Goal: Communication & Community: Answer question/provide support

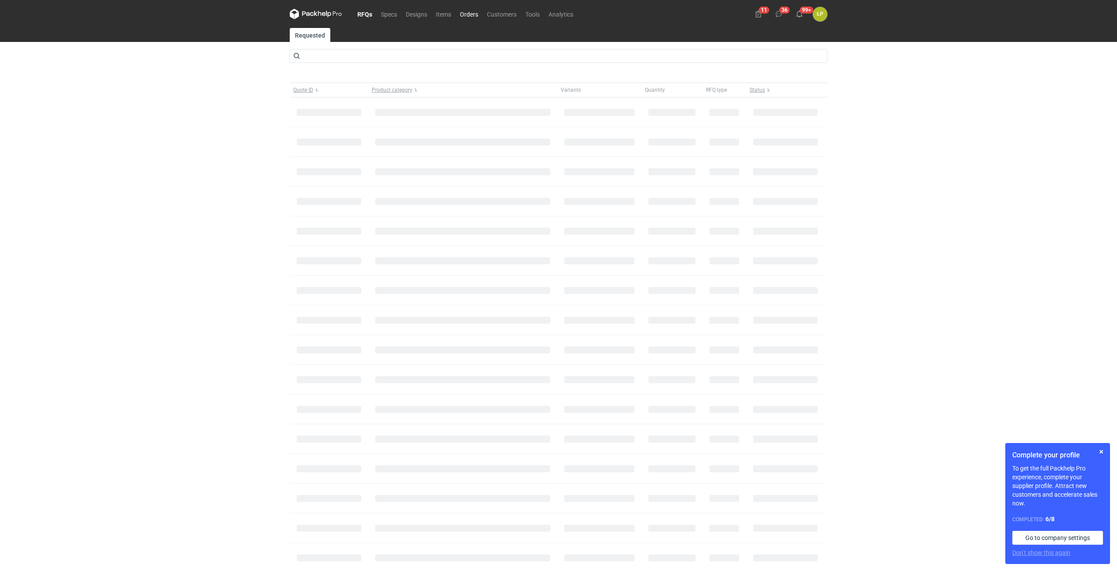
click at [473, 17] on link "Orders" at bounding box center [469, 14] width 27 height 10
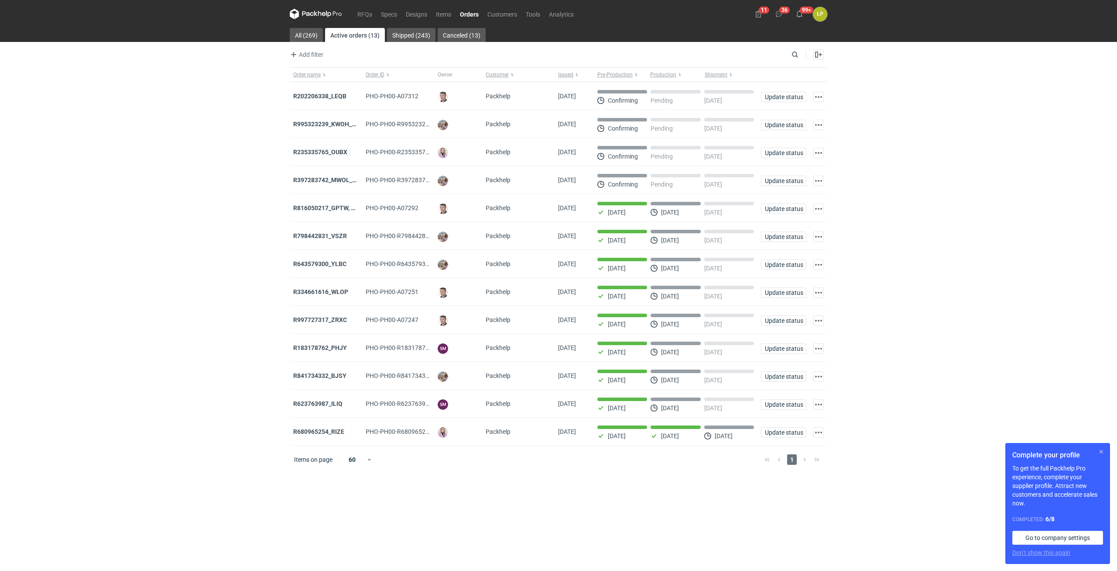
click at [1100, 457] on button "button" at bounding box center [1102, 451] width 10 height 10
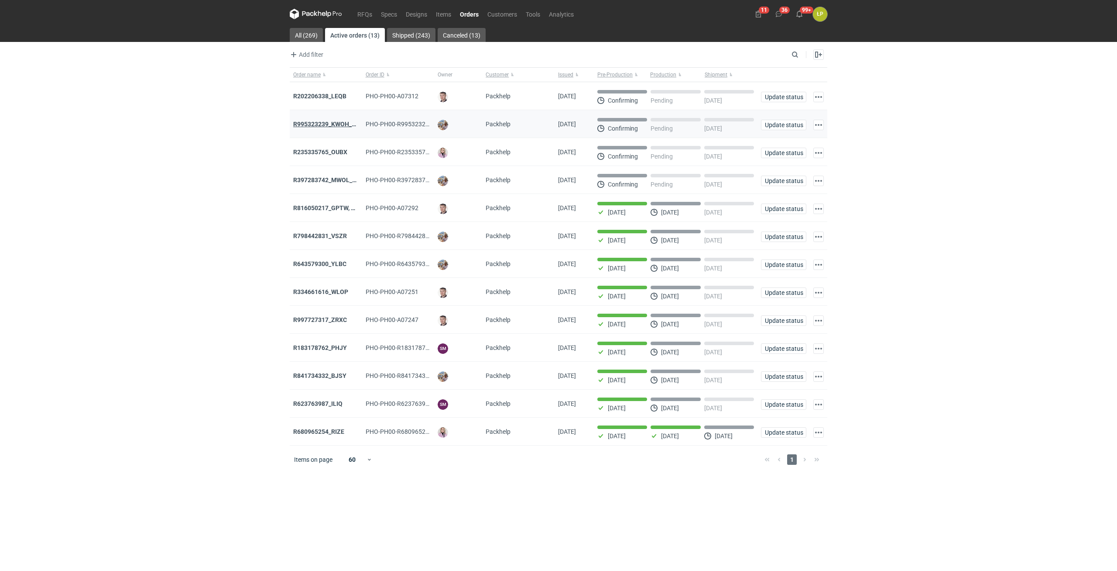
click at [336, 124] on strong "R995323239_KWOH_EIKL_BXED" at bounding box center [337, 123] width 89 height 7
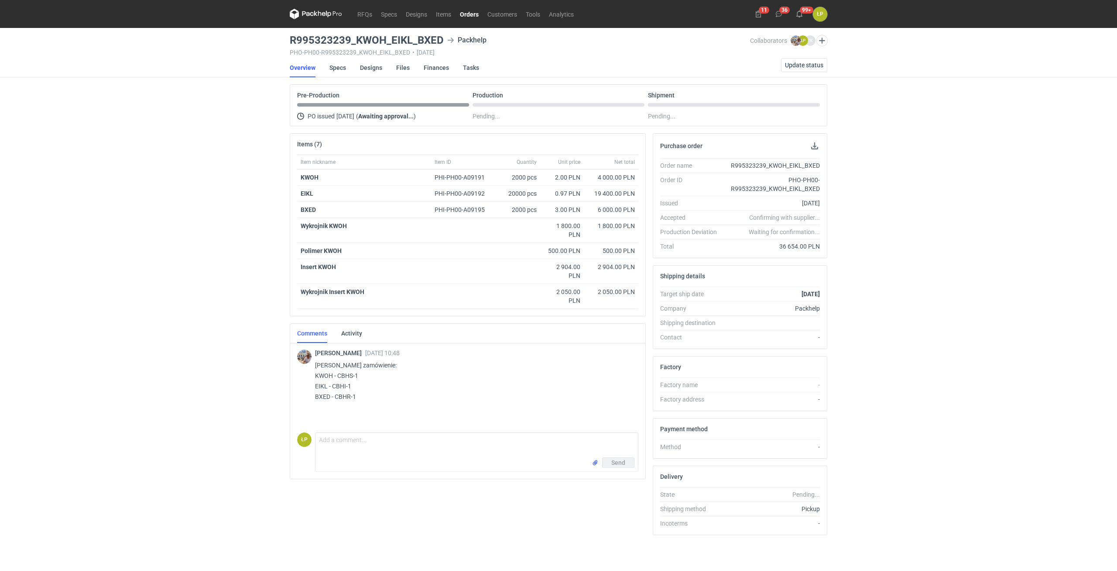
click at [469, 12] on link "Orders" at bounding box center [469, 14] width 27 height 10
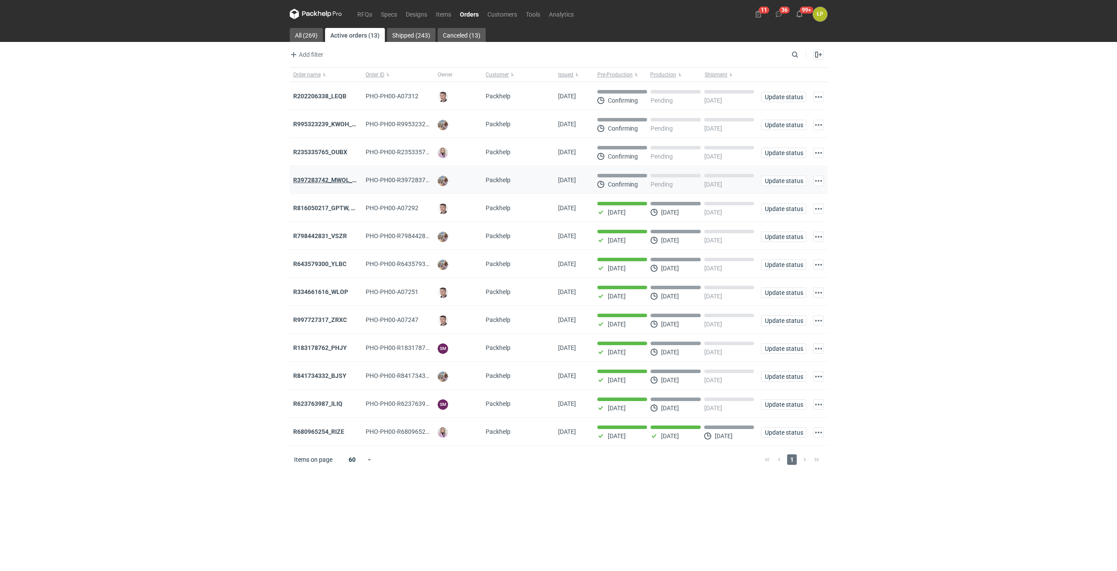
click at [329, 181] on strong "R397283742_MWOL_XOYY_RJGV" at bounding box center [339, 179] width 93 height 7
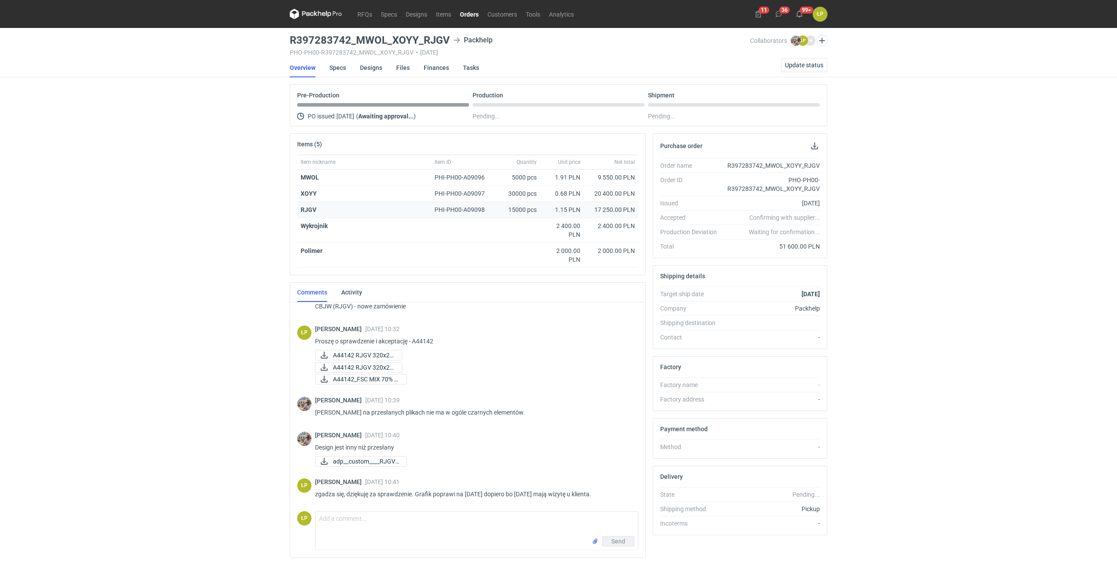
scroll to position [141, 0]
click at [458, 14] on link "Orders" at bounding box center [469, 14] width 27 height 10
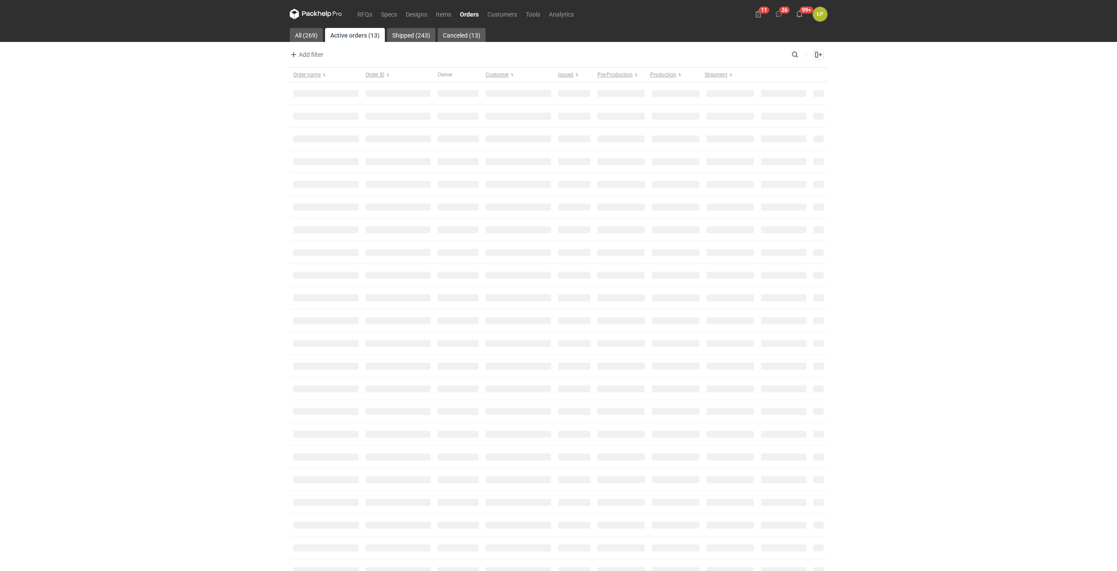
click at [461, 14] on link "Orders" at bounding box center [469, 14] width 27 height 10
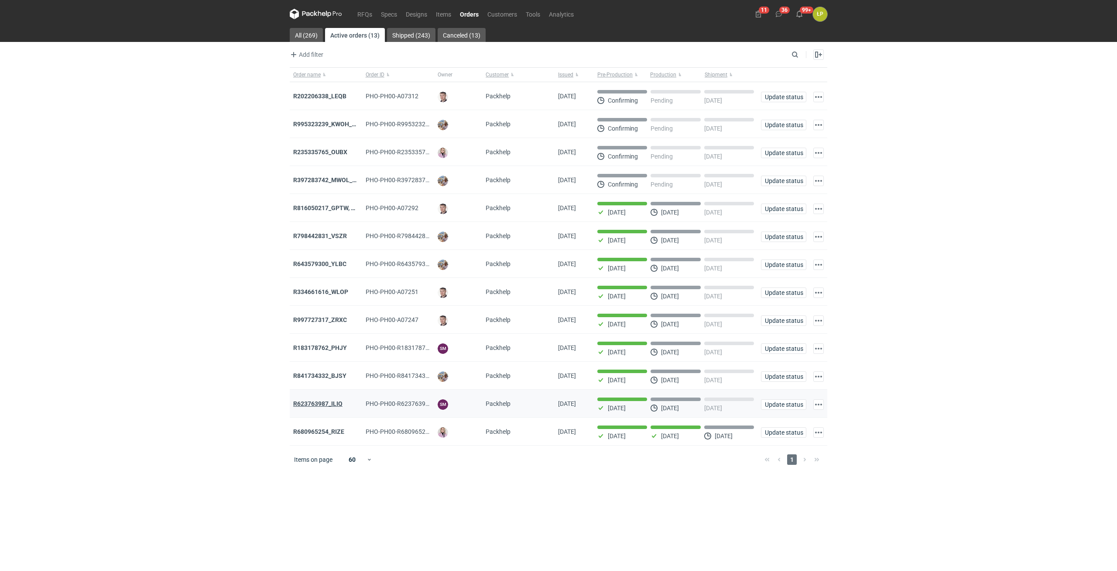
click at [332, 405] on strong "R623763987_ILIQ" at bounding box center [317, 403] width 49 height 7
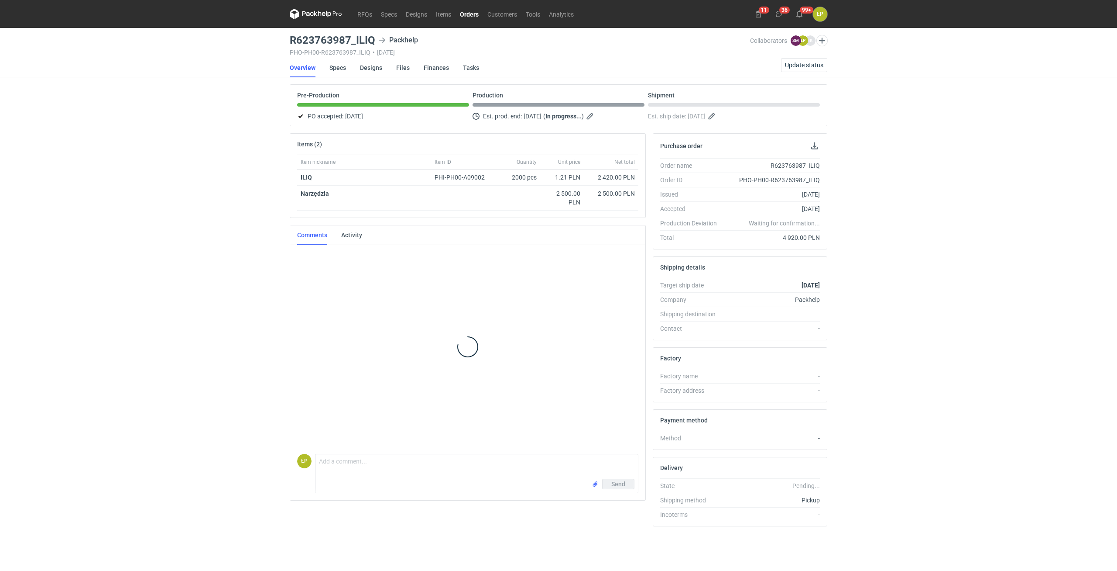
scroll to position [75, 0]
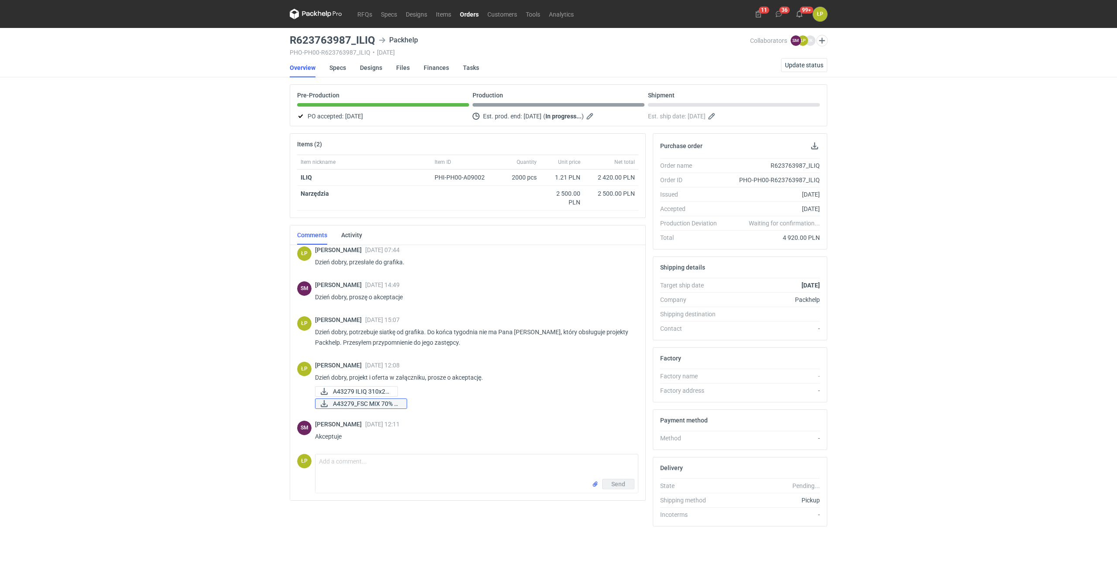
click at [382, 404] on span "A43279_FSC MIX 70% R..." at bounding box center [366, 404] width 67 height 10
click at [354, 384] on div "Łukasz Postawa 17 Sep 2025 12:08 Dzień dobry, projekt i oferta w załączniku, pr…" at bounding box center [473, 385] width 316 height 48
click at [354, 387] on span "A43279 ILIQ 310x22..." at bounding box center [362, 391] width 58 height 10
click at [788, 68] on span "Update status" at bounding box center [804, 65] width 38 height 6
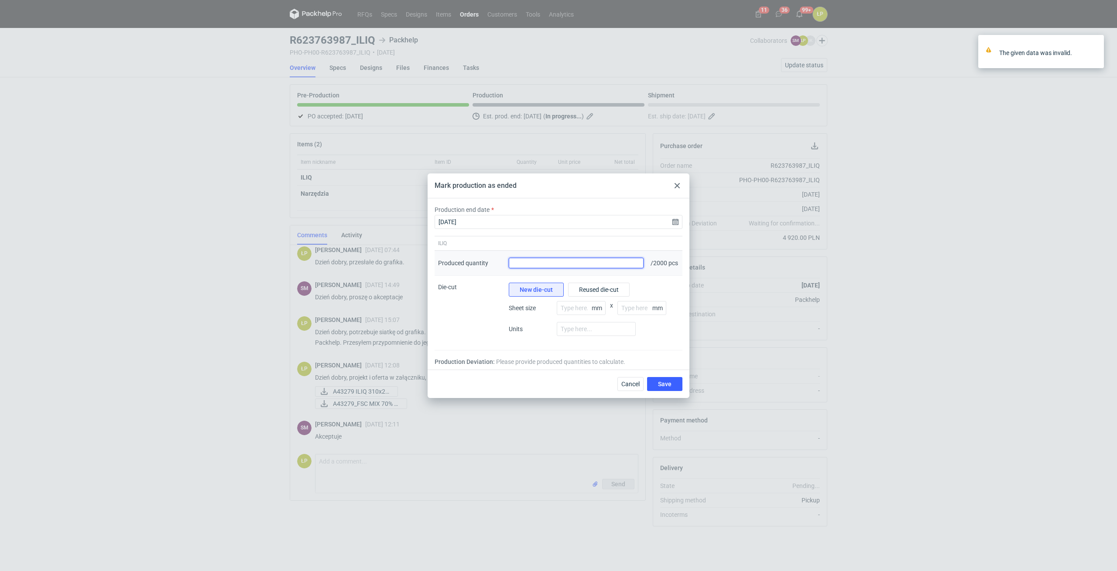
click at [600, 264] on input "Produced quantity" at bounding box center [576, 263] width 135 height 10
type input "2100"
click at [605, 292] on span "Reused die-cut" at bounding box center [599, 289] width 40 height 6
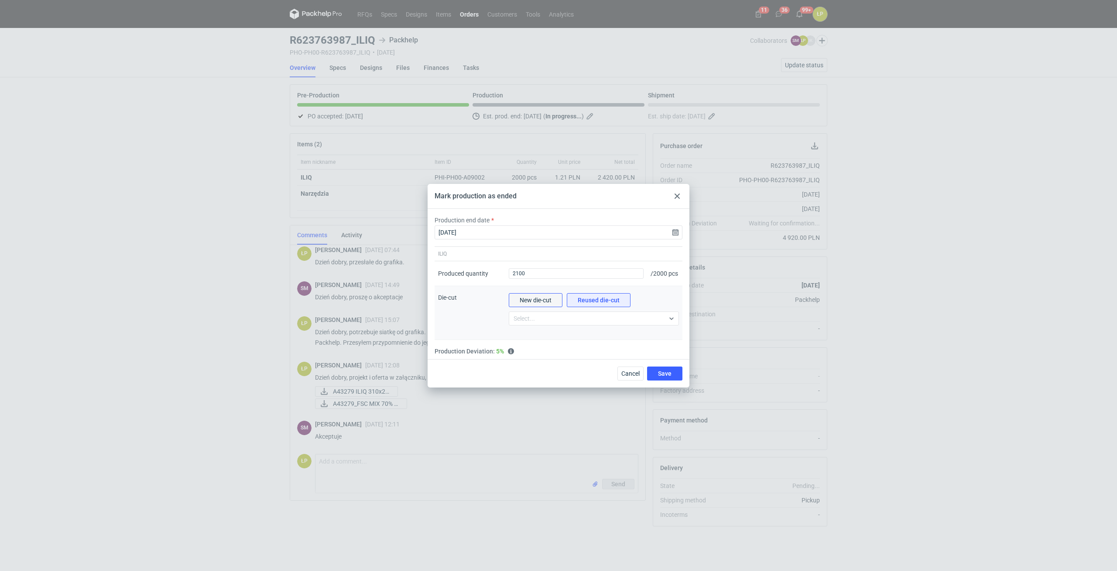
click at [554, 301] on button "New die-cut" at bounding box center [536, 300] width 54 height 14
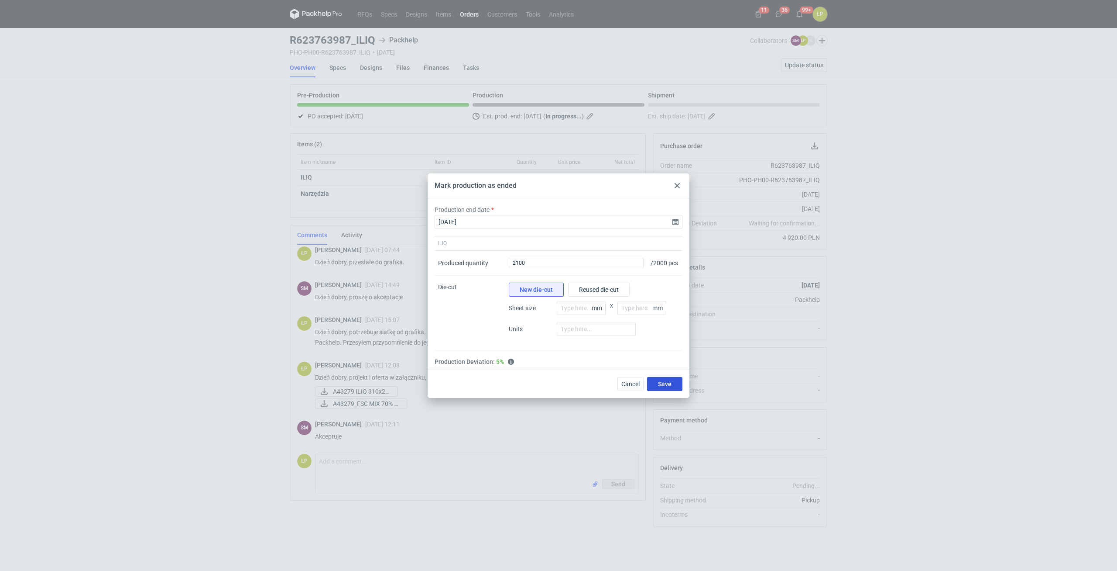
click at [653, 387] on button "Save" at bounding box center [664, 384] width 35 height 14
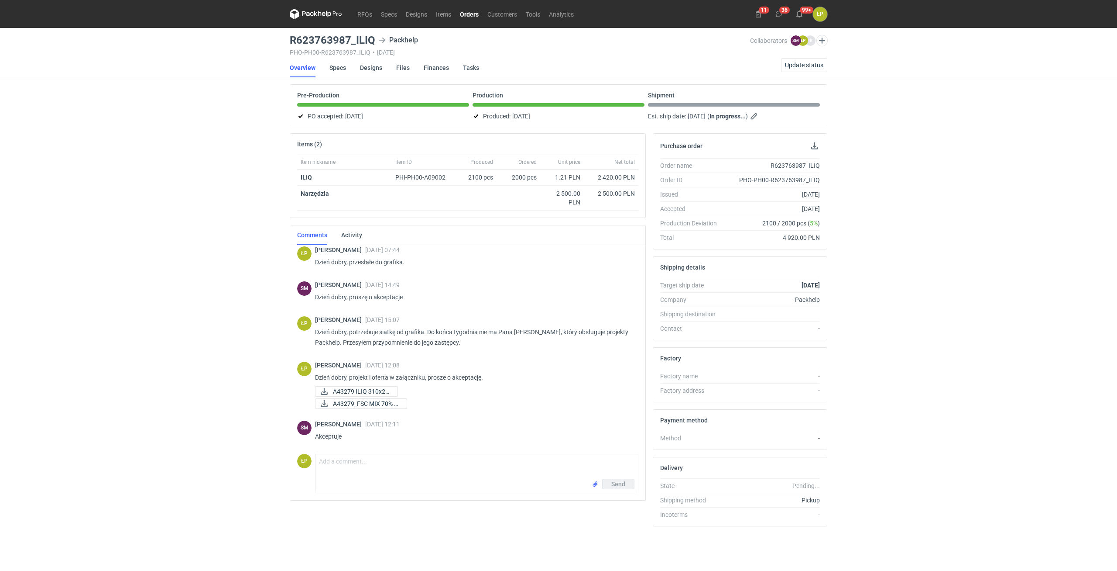
click at [474, 21] on nav "RFQs Specs Designs Items Orders Customers Tools Analytics" at bounding box center [434, 14] width 289 height 28
click at [472, 16] on link "Orders" at bounding box center [469, 14] width 27 height 10
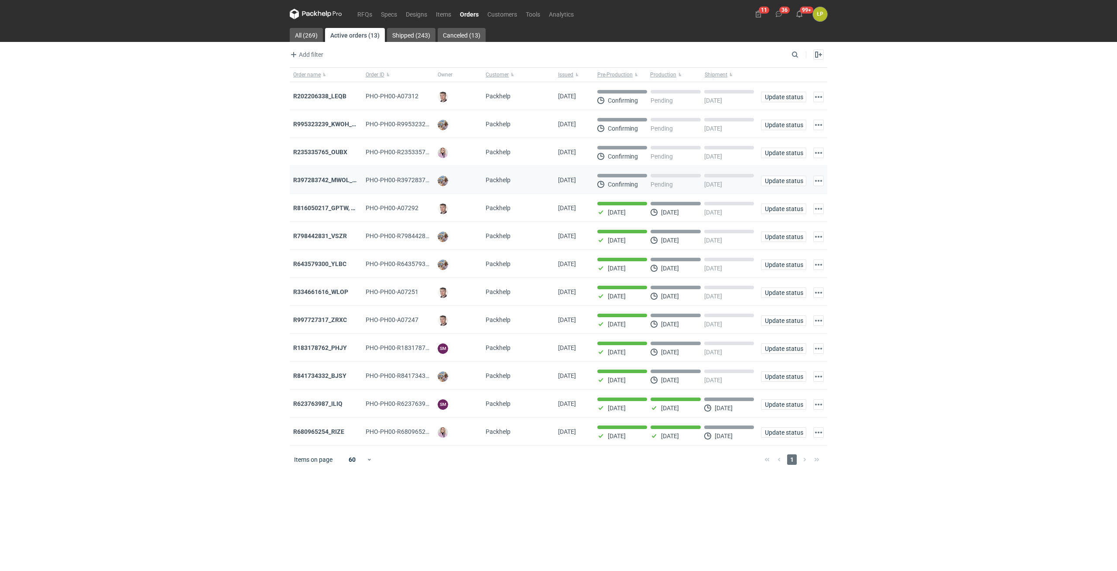
click at [337, 176] on div "R397283742_MWOL_XOYY_RJGV" at bounding box center [326, 180] width 72 height 28
click at [337, 180] on strong "R397283742_MWOL_XOYY_RJGV" at bounding box center [339, 179] width 93 height 7
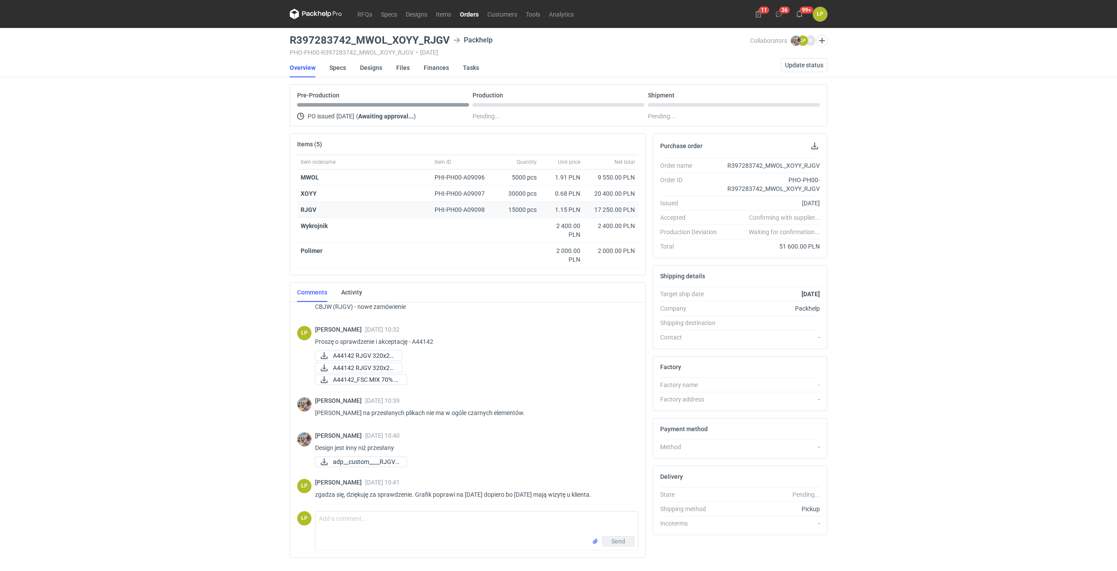
scroll to position [141, 0]
click at [410, 516] on textarea "Comment message" at bounding box center [477, 523] width 323 height 24
type textarea "A44142 - RJGV - proszę o sprawdzenie i akceptację."
click at [629, 558] on button "Send" at bounding box center [618, 560] width 32 height 10
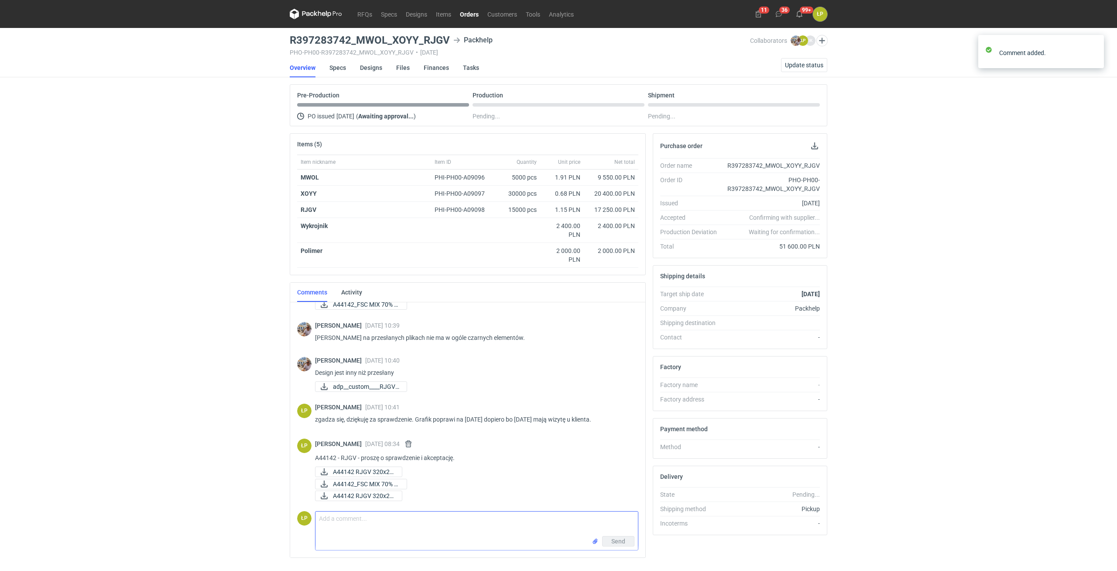
scroll to position [215, 0]
click at [363, 15] on link "RFQs" at bounding box center [365, 14] width 24 height 10
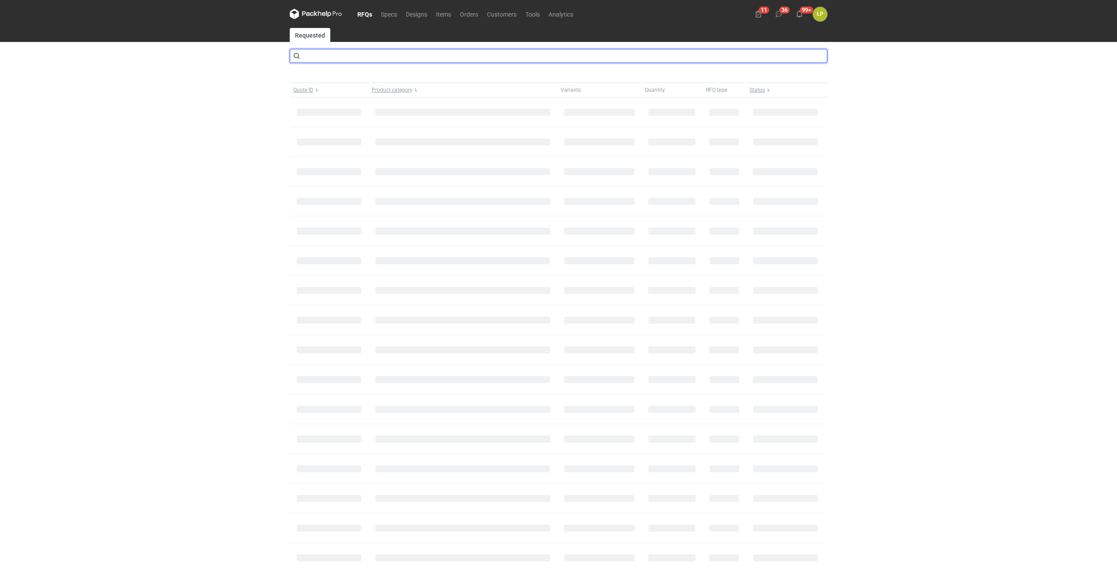
click at [361, 54] on input "text" at bounding box center [559, 56] width 538 height 14
type input "cbpv"
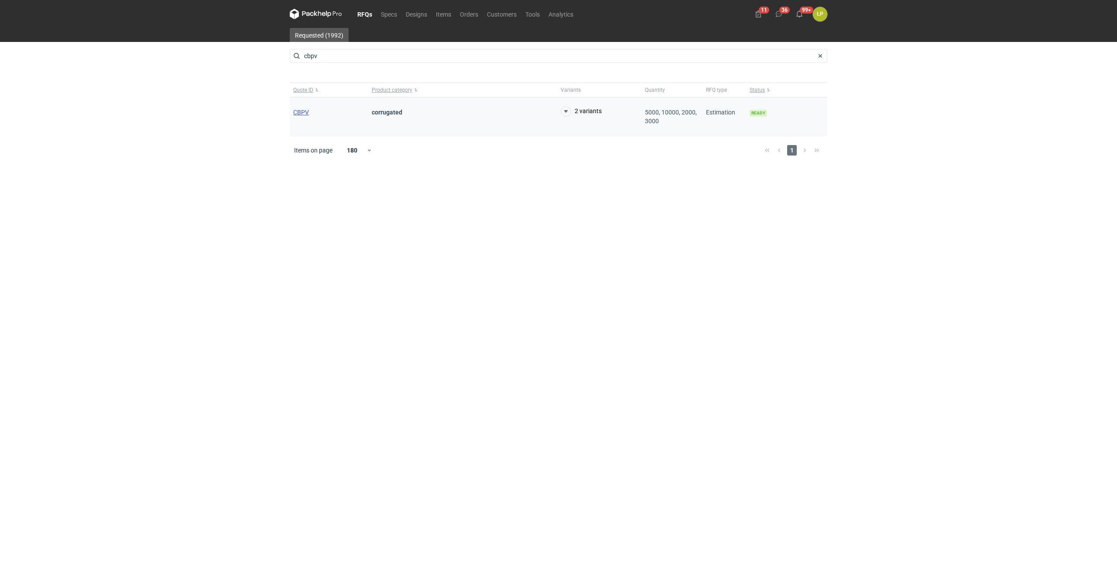
click at [303, 114] on span "CBPV" at bounding box center [301, 112] width 16 height 7
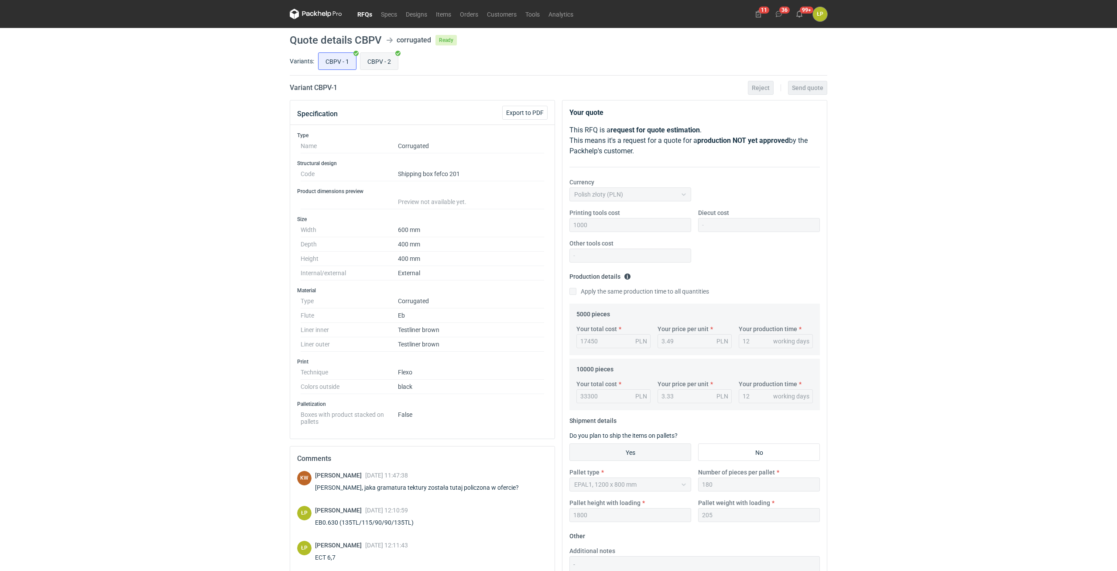
click at [382, 59] on input "CBPV - 2" at bounding box center [380, 61] width 38 height 17
radio input "true"
click at [332, 62] on input "CBPV - 1" at bounding box center [338, 61] width 38 height 17
radio input "true"
click at [369, 58] on input "CBPV - 2" at bounding box center [380, 61] width 38 height 17
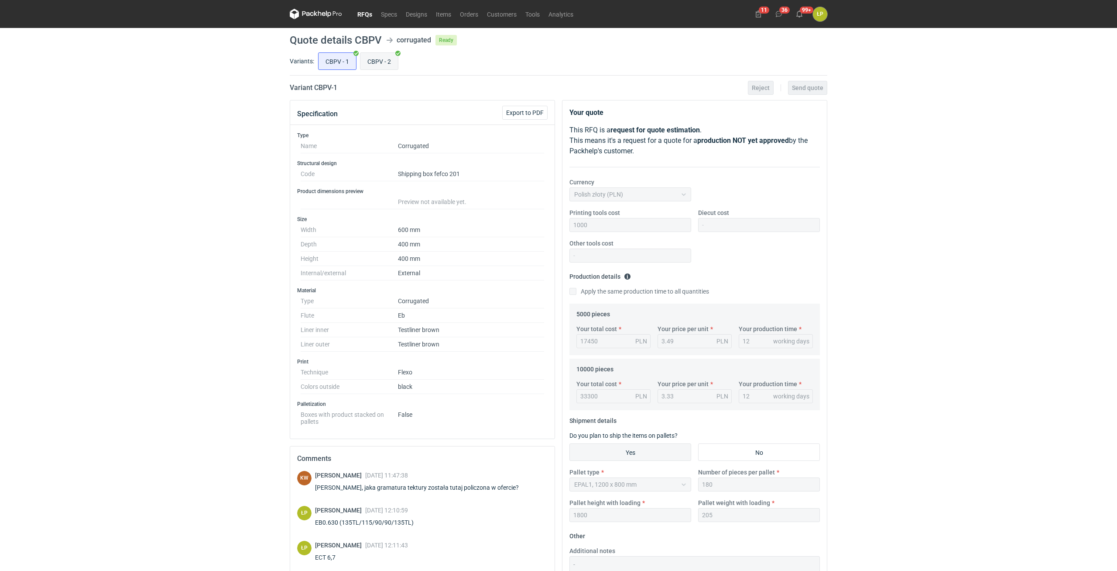
radio input "true"
click at [336, 65] on input "CBPV - 1" at bounding box center [338, 61] width 38 height 17
radio input "true"
click at [327, 84] on h2 "Variant CBPV - 1" at bounding box center [314, 87] width 48 height 10
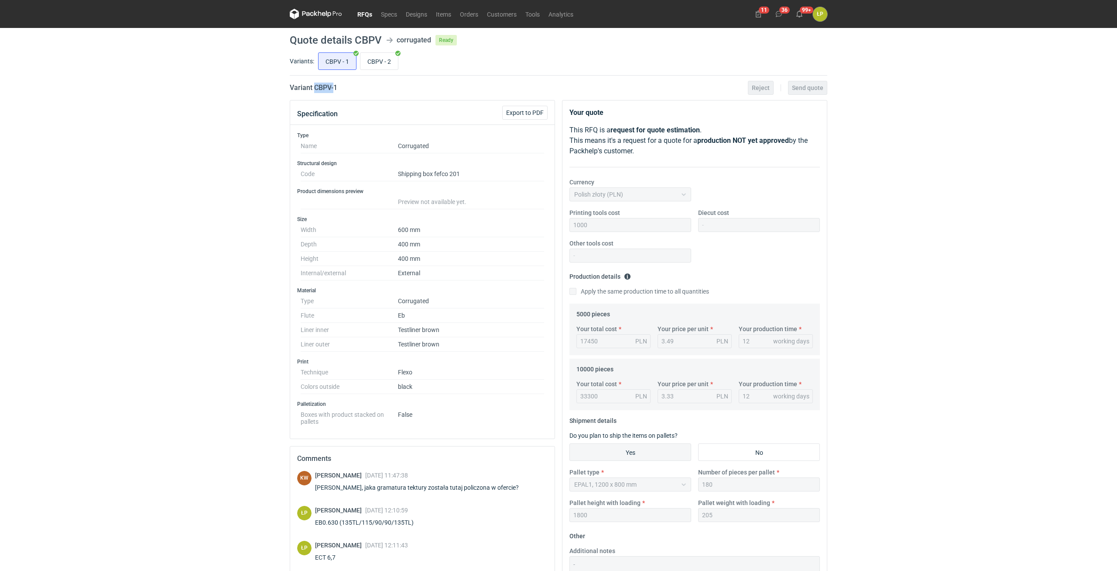
copy h2 "CBPV"
click at [378, 62] on input "CBPV - 2" at bounding box center [380, 61] width 38 height 17
radio input "true"
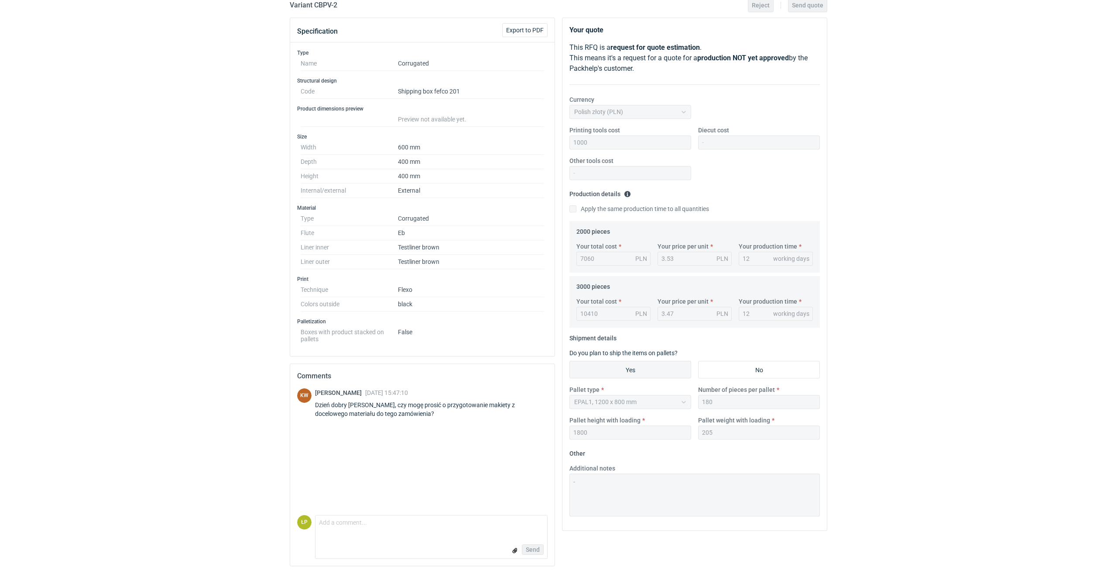
scroll to position [85, 0]
click at [376, 524] on textarea "Comment message" at bounding box center [432, 522] width 232 height 18
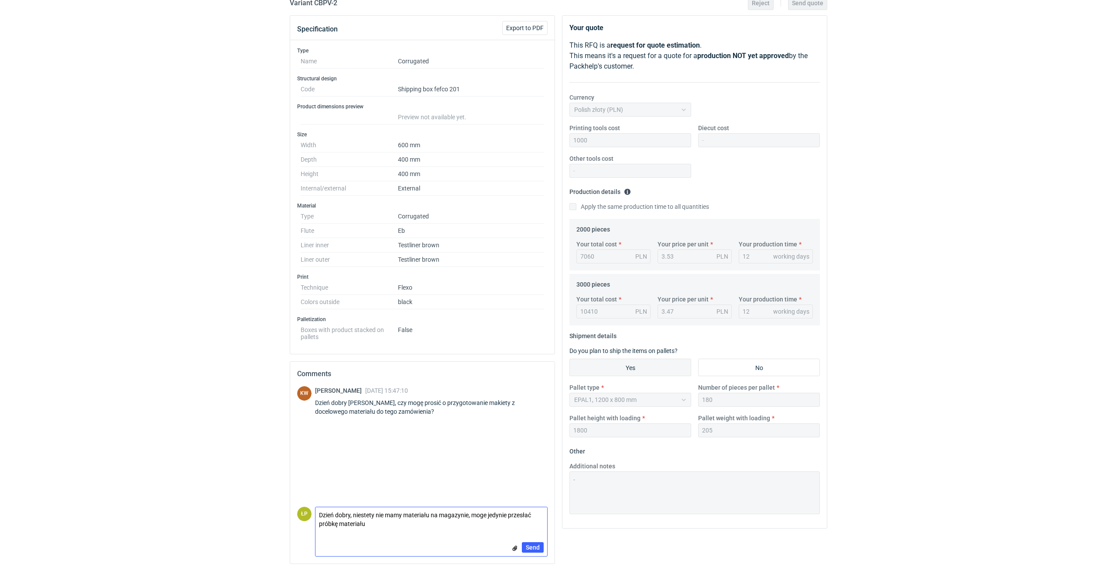
scroll to position [0, 0]
click at [467, 517] on textarea "Dzień dobry, niestety nie mamy materiału na magazynie, moge jedynie przesłać pr…" at bounding box center [432, 519] width 232 height 24
click at [468, 517] on textarea "Dzień dobry, niestety nie mamy materiału na magazynie, moge jedynie przesłać pr…" at bounding box center [432, 519] width 232 height 24
click at [468, 514] on textarea "Dzień dobry, niestety nie mamy materiału na magazynie, moge jedynie przesłać pr…" at bounding box center [432, 519] width 232 height 24
type textarea "Dzień dobry, niestety nie mamy materiału na magazynie w takim formacie, moge je…"
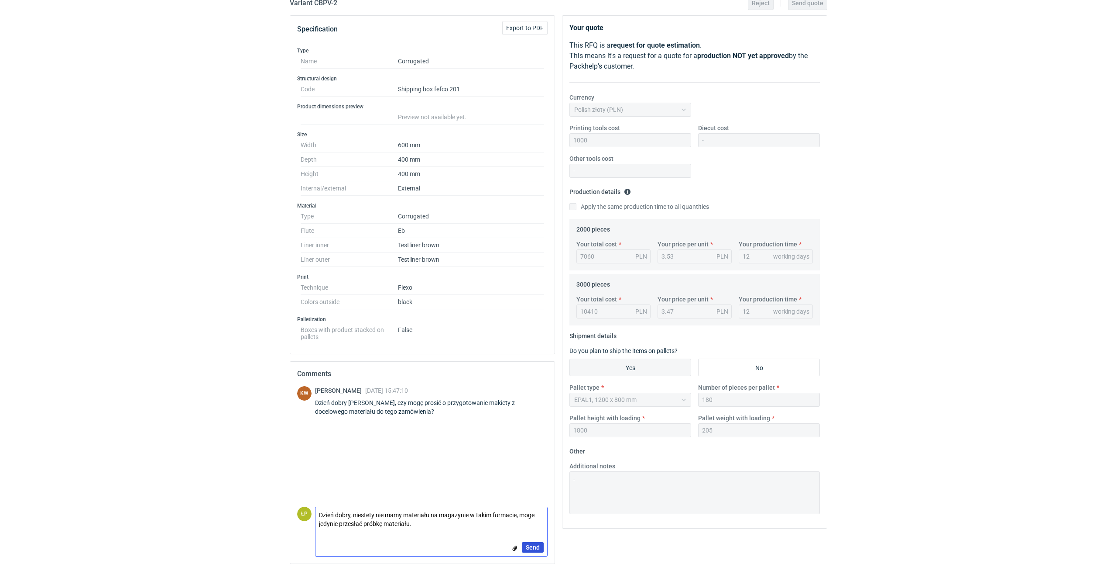
click at [531, 543] on button "Send" at bounding box center [533, 547] width 22 height 10
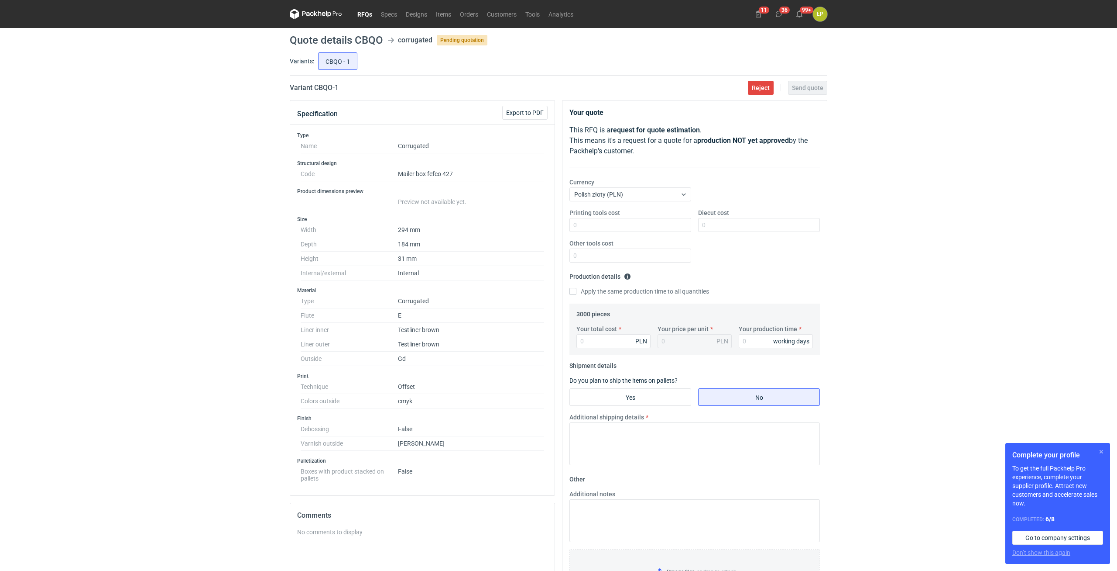
click at [1102, 450] on button "button" at bounding box center [1102, 451] width 10 height 10
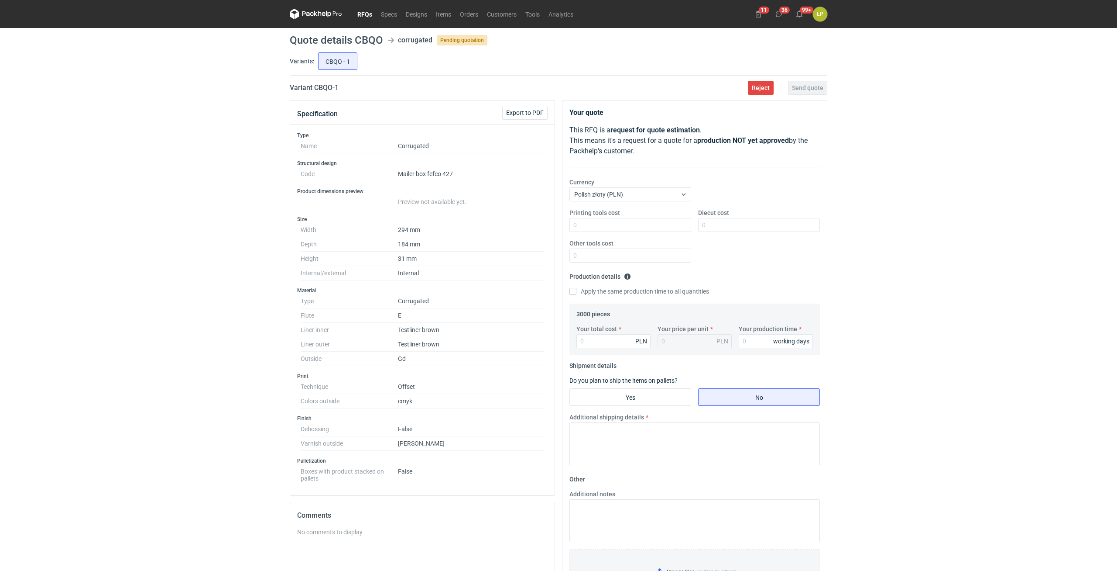
click at [868, 237] on div "RFQs Specs Designs Items Orders Customers Tools Analytics 11 36 99+ ŁP Łukasz P…" at bounding box center [558, 285] width 1117 height 571
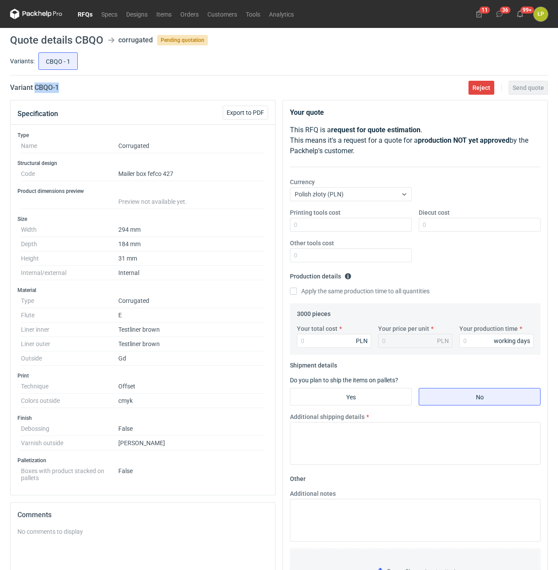
drag, startPoint x: 80, startPoint y: 95, endPoint x: 34, endPoint y: 94, distance: 45.4
click at [34, 94] on main "Quote details CBQO corrugated Pending quotation Variants: CBQO - 1 Variant CBQO…" at bounding box center [279, 370] width 545 height 684
copy h2 "CBQO - 1"
click at [330, 226] on input "Printing tools cost" at bounding box center [351, 225] width 122 height 14
type input "0"
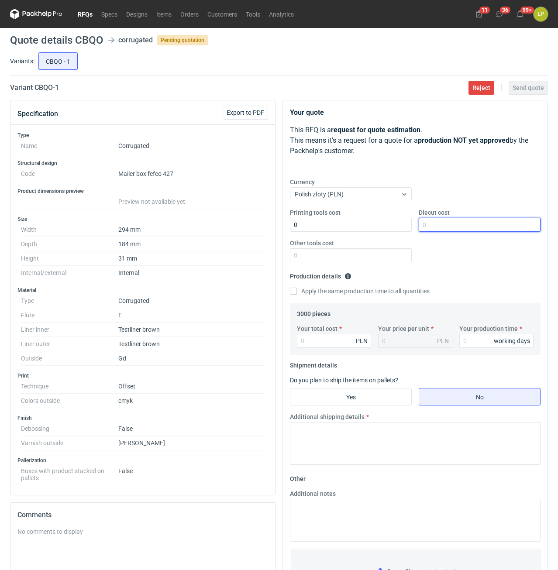
click at [456, 227] on input "Diecut cost" at bounding box center [480, 225] width 122 height 14
type input "2000"
click at [381, 252] on input "Other tools cost" at bounding box center [351, 255] width 122 height 14
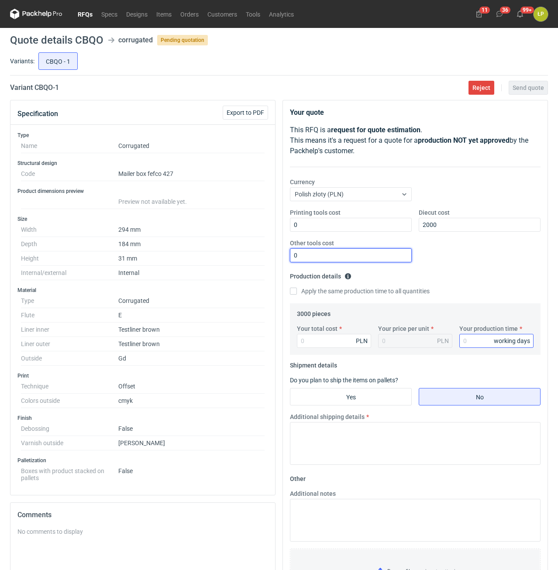
type input "0"
click at [471, 337] on input "Your production time" at bounding box center [496, 341] width 74 height 14
type input "15"
click at [336, 340] on input "Your total cost" at bounding box center [334, 341] width 74 height 14
type input "4020"
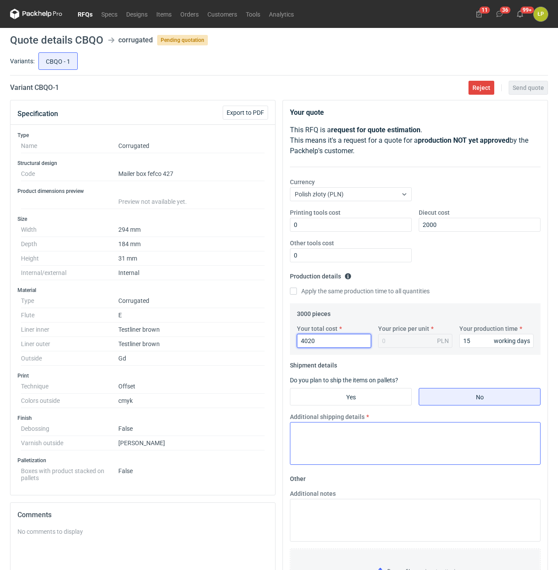
type input "1.34"
type input "4020"
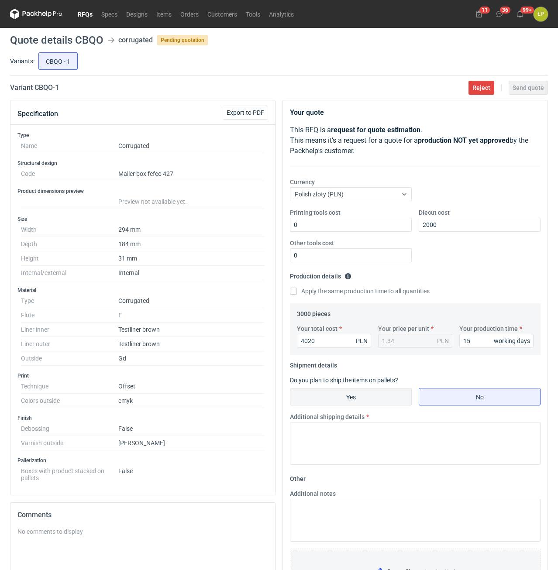
click at [390, 402] on input "Yes" at bounding box center [350, 396] width 121 height 17
radio input "true"
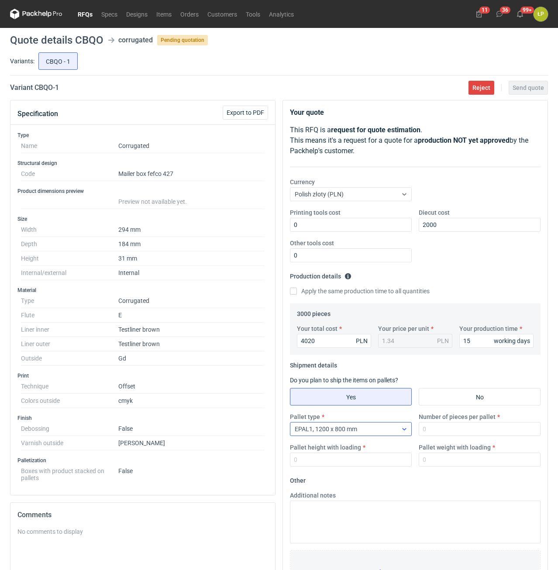
click at [391, 427] on div "EPAL1, 1200 x 800 mm" at bounding box center [343, 429] width 107 height 12
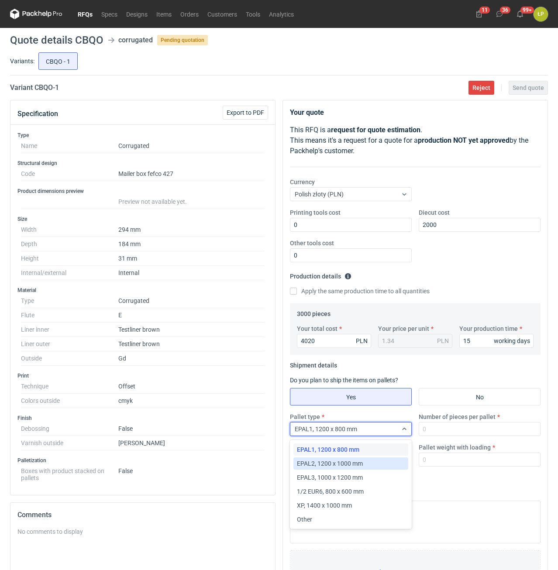
click at [382, 457] on div "EPAL2, 1200 x 1000 mm" at bounding box center [350, 463] width 115 height 12
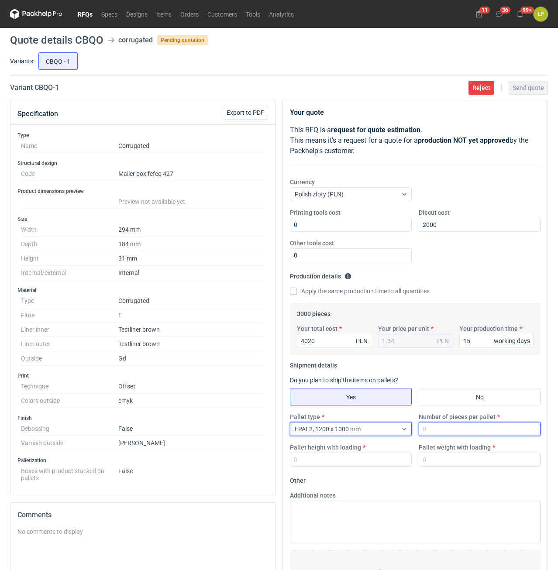
click at [432, 434] on input "Number of pieces per pallet" at bounding box center [480, 429] width 122 height 14
click at [464, 423] on input "Number of pieces per pallet" at bounding box center [480, 429] width 122 height 14
type input "3200"
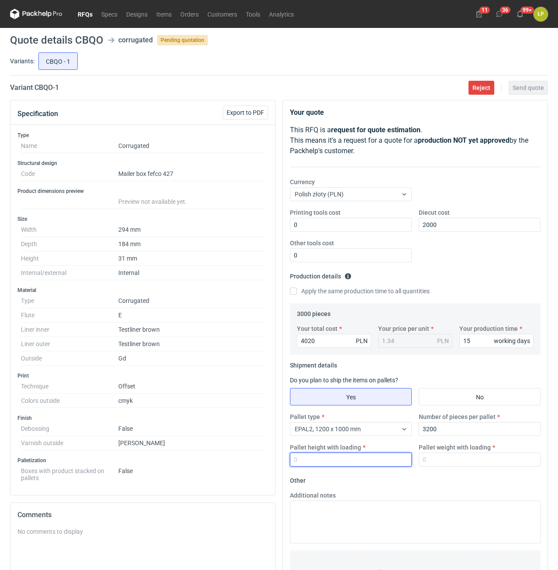
click at [368, 464] on input "Pallet height with loading" at bounding box center [351, 460] width 122 height 14
type input "1800"
click at [433, 461] on input "Pallet weight with loading" at bounding box center [480, 460] width 122 height 14
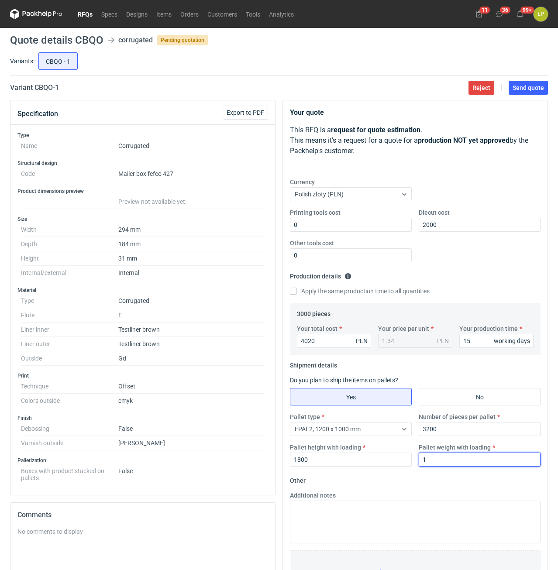
type input "1"
click at [453, 482] on fieldset "Other Additional notes Browse files or drop to attach" at bounding box center [415, 538] width 251 height 129
click at [520, 94] on button "Send quote" at bounding box center [528, 88] width 39 height 14
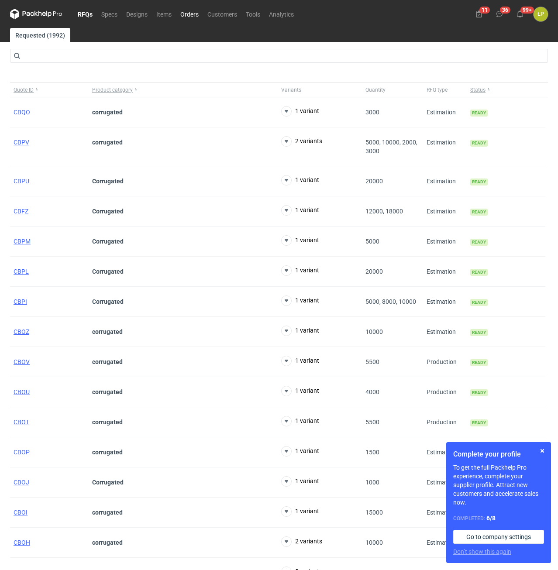
click at [198, 17] on link "Orders" at bounding box center [189, 14] width 27 height 10
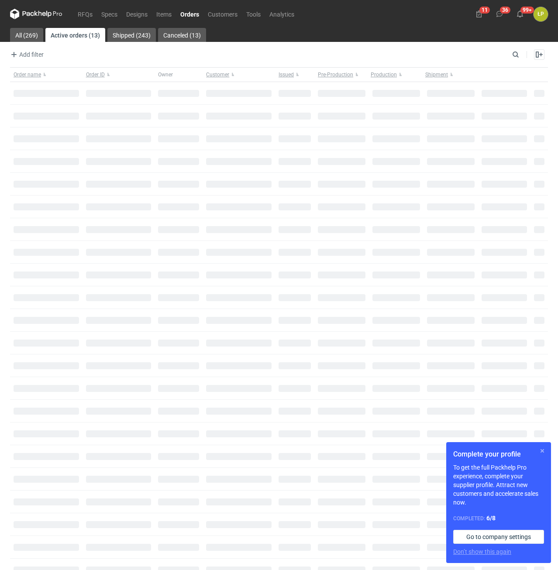
click at [540, 447] on button "button" at bounding box center [542, 451] width 10 height 10
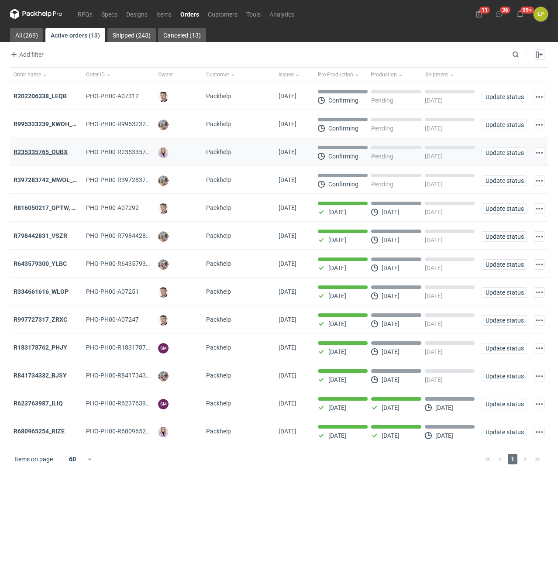
click at [62, 151] on strong "R235335765_OUBX" at bounding box center [41, 151] width 54 height 7
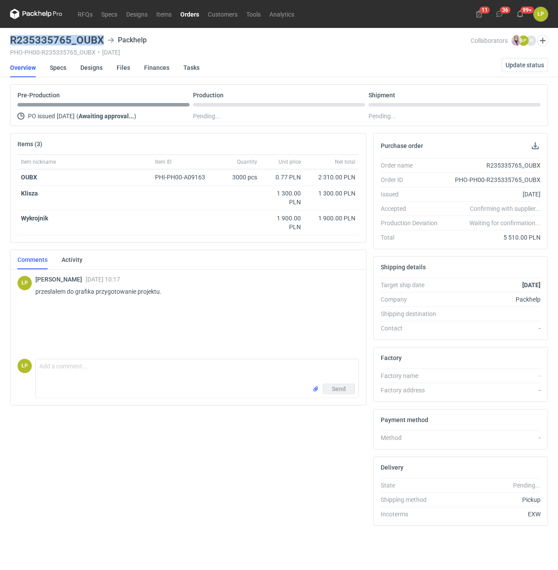
drag, startPoint x: 102, startPoint y: 45, endPoint x: 11, endPoint y: 45, distance: 90.8
click at [11, 45] on h3 "R235335765_OUBX" at bounding box center [57, 40] width 94 height 10
copy h3 "R235335765_OUBX"
click at [91, 70] on link "Designs" at bounding box center [91, 67] width 22 height 19
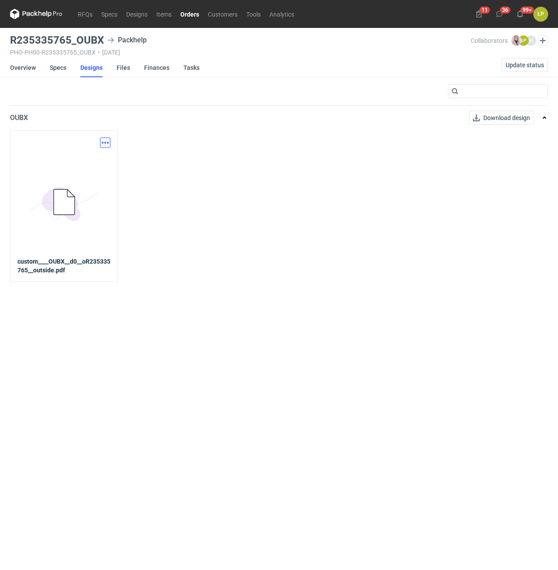
click at [109, 139] on button "button" at bounding box center [105, 142] width 10 height 10
drag, startPoint x: 103, startPoint y: 157, endPoint x: 278, endPoint y: 377, distance: 281.1
click at [103, 157] on link "Download design part" at bounding box center [67, 162] width 80 height 14
click at [34, 64] on link "Overview" at bounding box center [23, 67] width 26 height 19
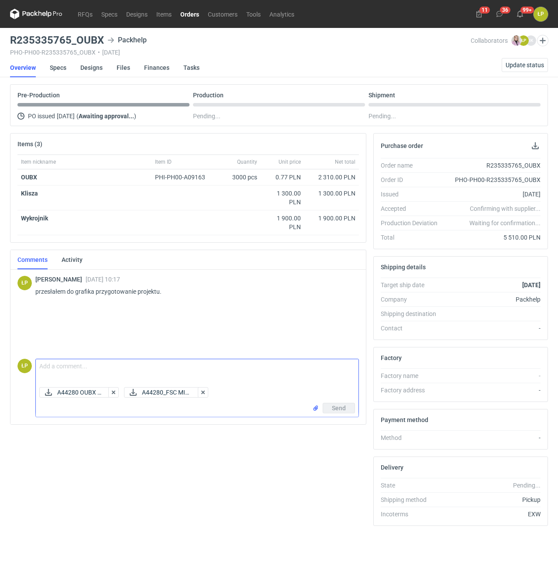
click at [166, 366] on textarea "Comment message" at bounding box center [197, 371] width 323 height 24
type textarea "d"
click at [184, 367] on textarea "Dzień dobry, proszę o sprawdzenie i akceptację - A4480 - OUBX" at bounding box center [197, 371] width 323 height 24
type textarea "Dzień dobry, proszę o sprawdzenie i akceptację - A44280 - OUBX"
click at [326, 407] on button "Send" at bounding box center [339, 408] width 32 height 10
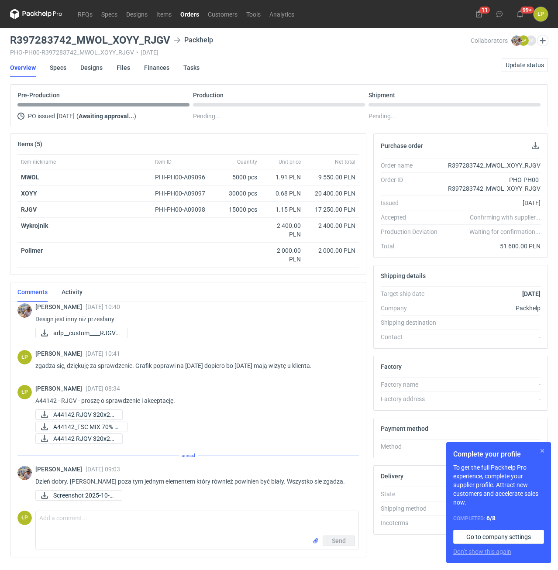
drag, startPoint x: 539, startPoint y: 451, endPoint x: 325, endPoint y: 437, distance: 214.3
click at [533, 449] on div "Complete your profile To get the full Packhelp Pro experience, complete your su…" at bounding box center [498, 502] width 105 height 121
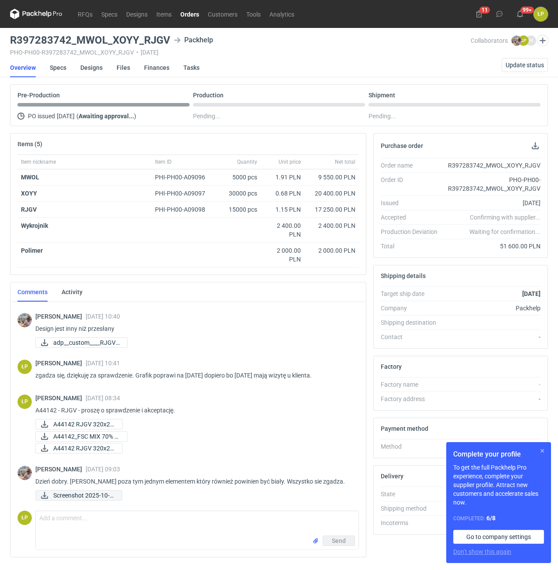
scroll to position [258, 0]
click at [89, 491] on span "Screenshot 2025-10-0..." at bounding box center [84, 496] width 62 height 10
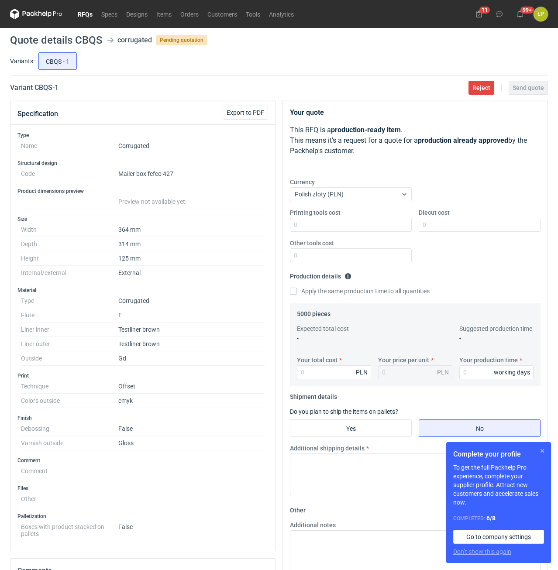
click at [540, 451] on button "button" at bounding box center [542, 451] width 10 height 10
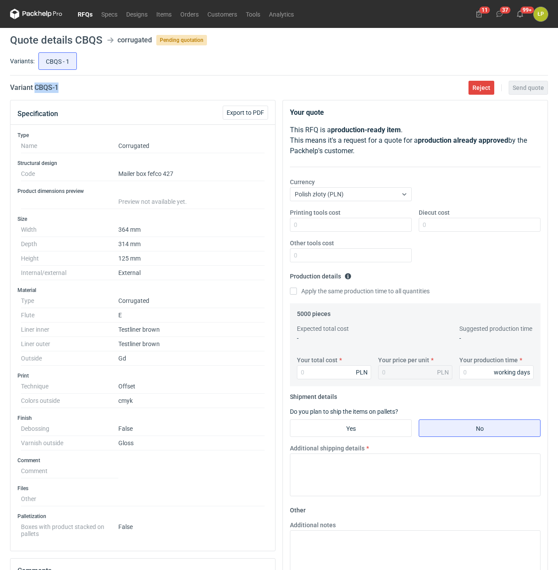
drag, startPoint x: 70, startPoint y: 86, endPoint x: 36, endPoint y: 88, distance: 34.1
click at [36, 88] on div "Variant CBQS - 1 Reject Send quote" at bounding box center [279, 87] width 538 height 10
copy h2 "CBQS - 1"
click at [301, 227] on input "Printing tools cost" at bounding box center [351, 225] width 122 height 14
type input "0"
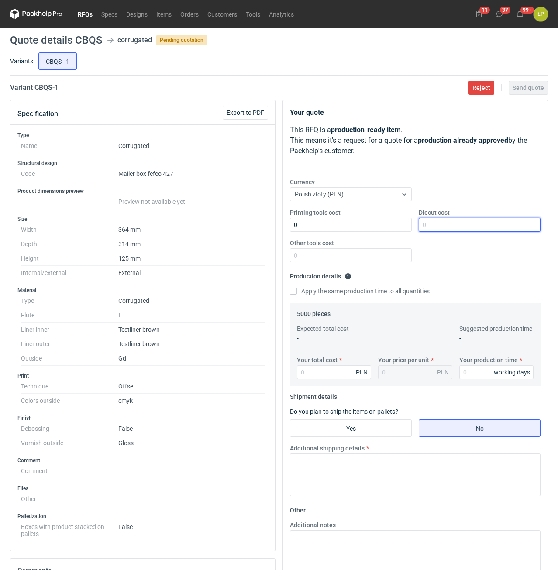
click at [425, 224] on input "Diecut cost" at bounding box center [480, 225] width 122 height 14
click at [448, 230] on input "Diecut cost" at bounding box center [480, 225] width 122 height 14
type input "1900"
click at [394, 259] on input "Other tools cost" at bounding box center [351, 255] width 122 height 14
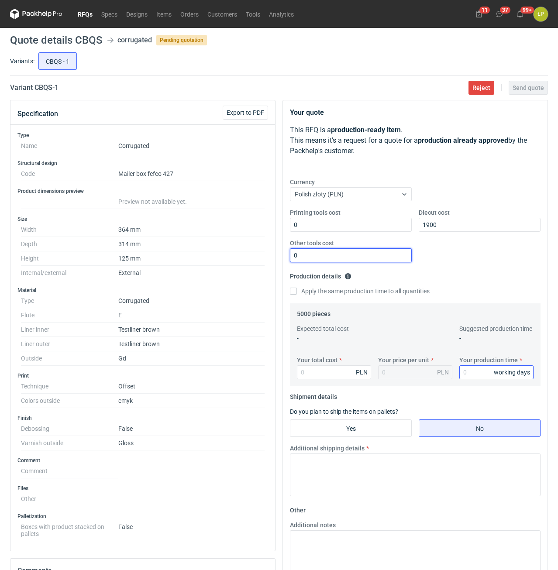
type input "0"
click at [470, 370] on input "Your production time" at bounding box center [496, 372] width 74 height 14
type input "15"
click at [343, 373] on input "Your total cost" at bounding box center [334, 372] width 74 height 14
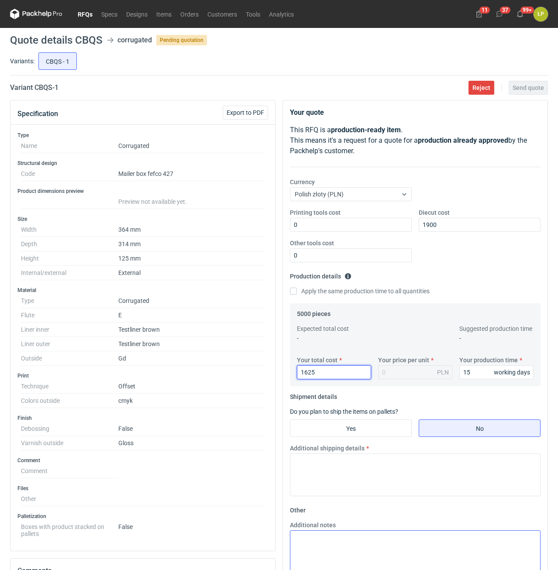
type input "16250"
type input "3.25"
type input "16250"
click at [347, 426] on input "Yes" at bounding box center [350, 428] width 121 height 17
radio input "true"
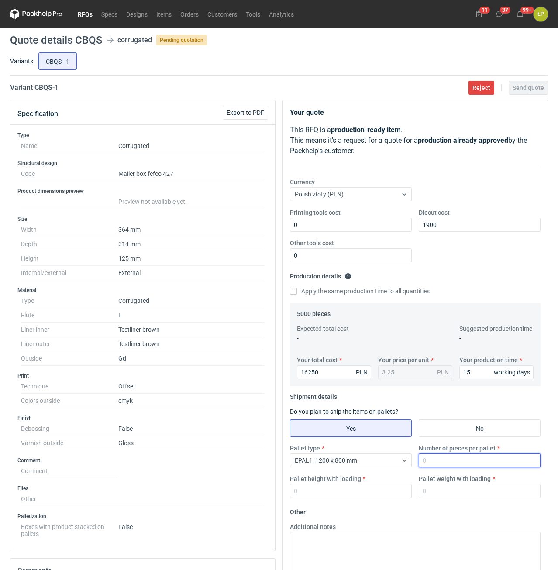
click at [433, 456] on input "Number of pieces per pallet" at bounding box center [480, 461] width 122 height 14
type input "800"
click at [385, 495] on input "Pallet height with loading" at bounding box center [351, 491] width 122 height 14
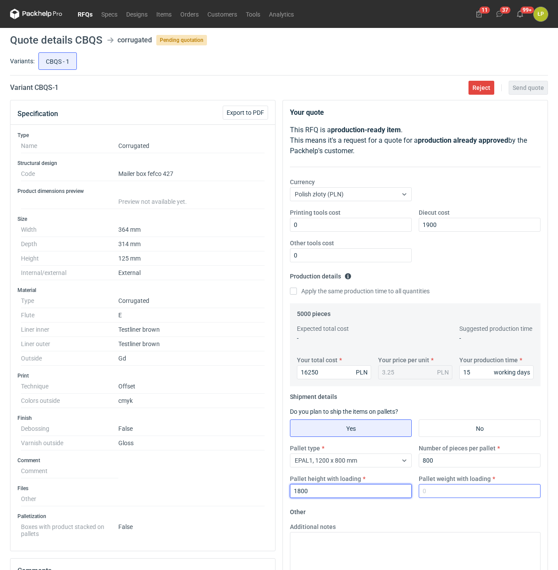
type input "1800"
click at [454, 495] on input "Pallet weight with loading" at bounding box center [480, 491] width 122 height 14
click at [451, 492] on input "Pallet weight with loading" at bounding box center [480, 491] width 122 height 14
type input "430"
click at [454, 516] on fieldset "Other Additional notes Browse files or drop to attach" at bounding box center [415, 569] width 251 height 129
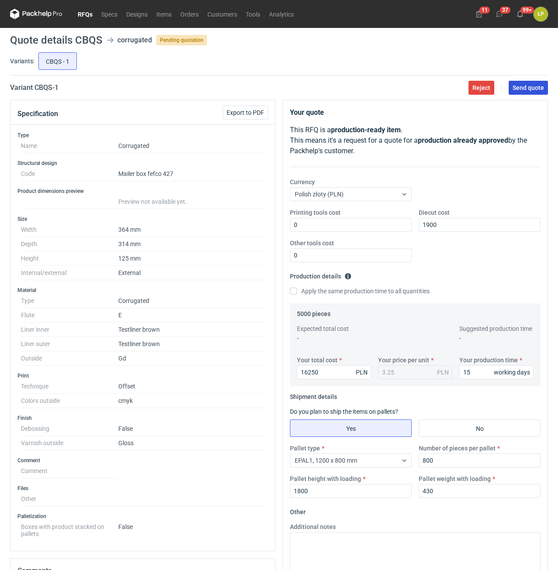
click at [532, 92] on button "Send quote" at bounding box center [528, 88] width 39 height 14
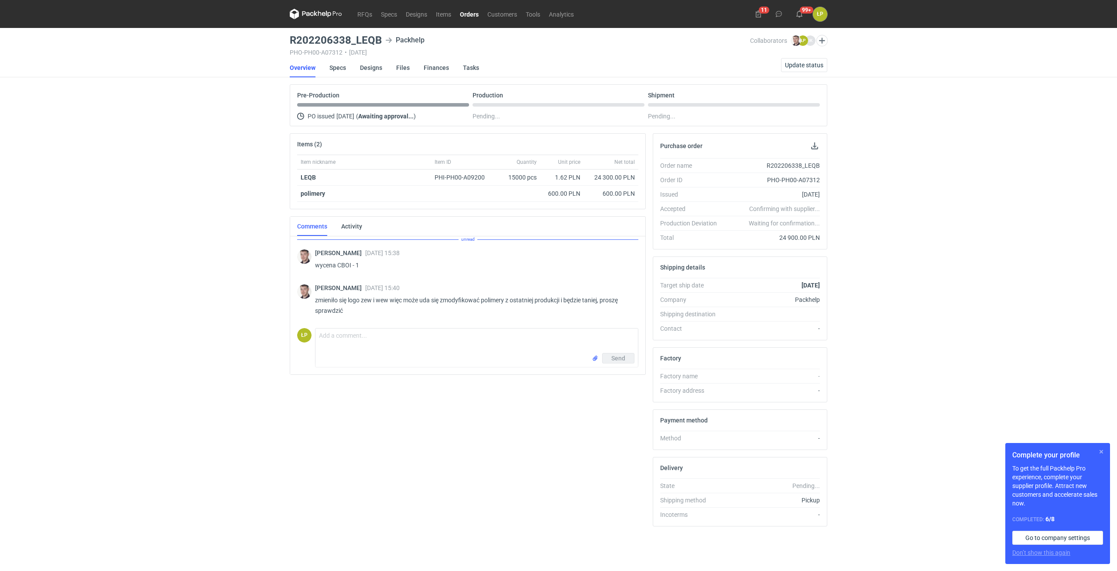
click at [1100, 455] on button "button" at bounding box center [1102, 451] width 10 height 10
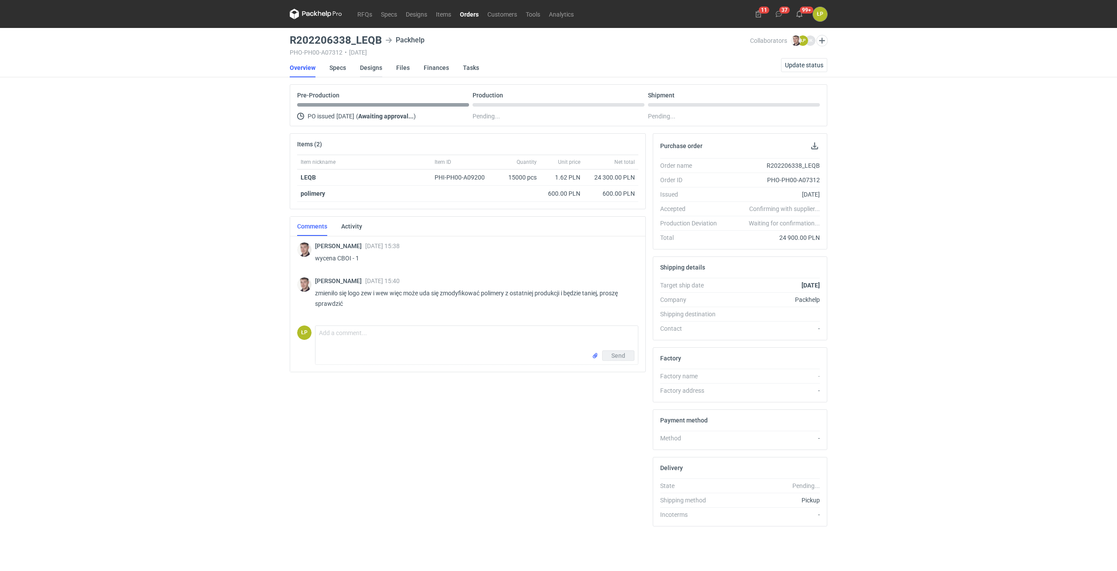
click at [362, 70] on link "Designs" at bounding box center [371, 67] width 22 height 19
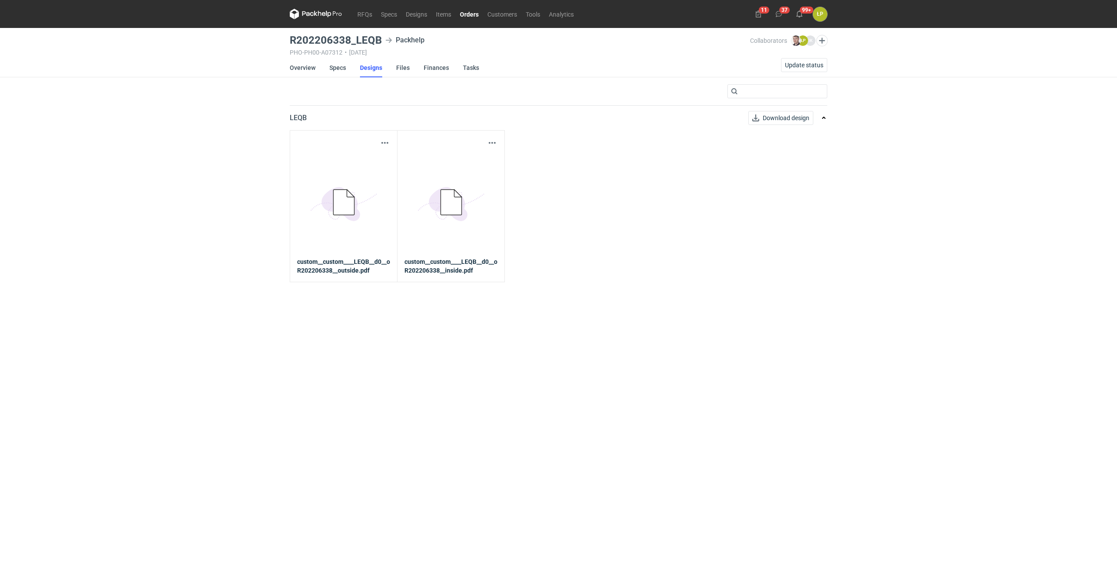
click at [378, 141] on div "Download design part" at bounding box center [343, 142] width 93 height 10
click at [381, 142] on button "button" at bounding box center [385, 142] width 10 height 10
click at [377, 166] on link "Download design part" at bounding box center [346, 162] width 80 height 14
click at [491, 139] on button "button" at bounding box center [492, 142] width 10 height 10
click at [475, 160] on link "Download design part" at bounding box center [454, 162] width 80 height 14
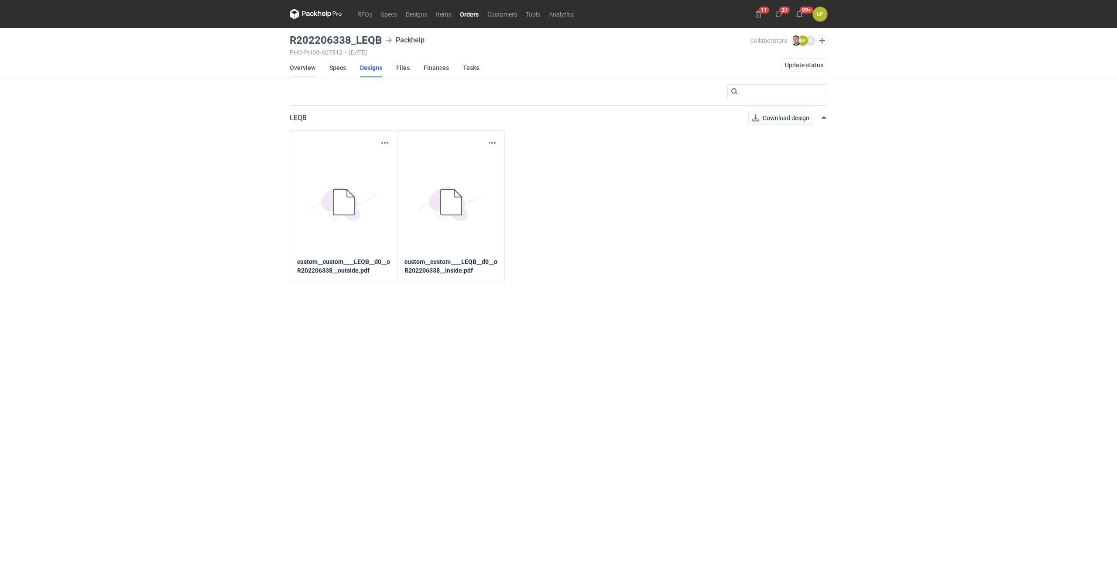
click at [296, 67] on link "Overview" at bounding box center [303, 67] width 26 height 19
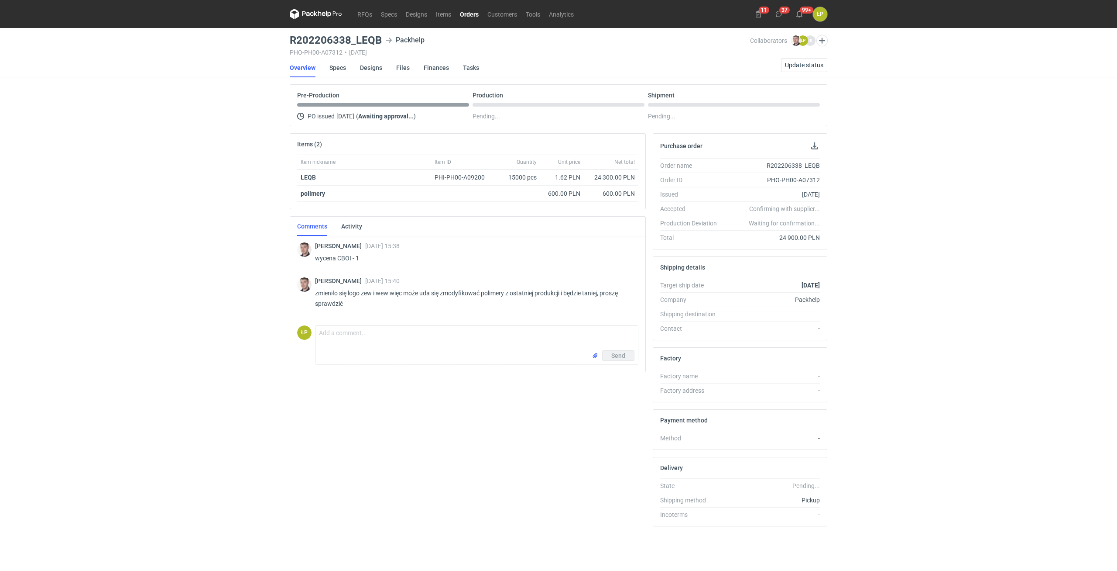
click at [346, 254] on p "wycena CBOI - 1" at bounding box center [473, 258] width 316 height 10
copy p "CBOI"
click at [375, 65] on link "Designs" at bounding box center [371, 67] width 22 height 19
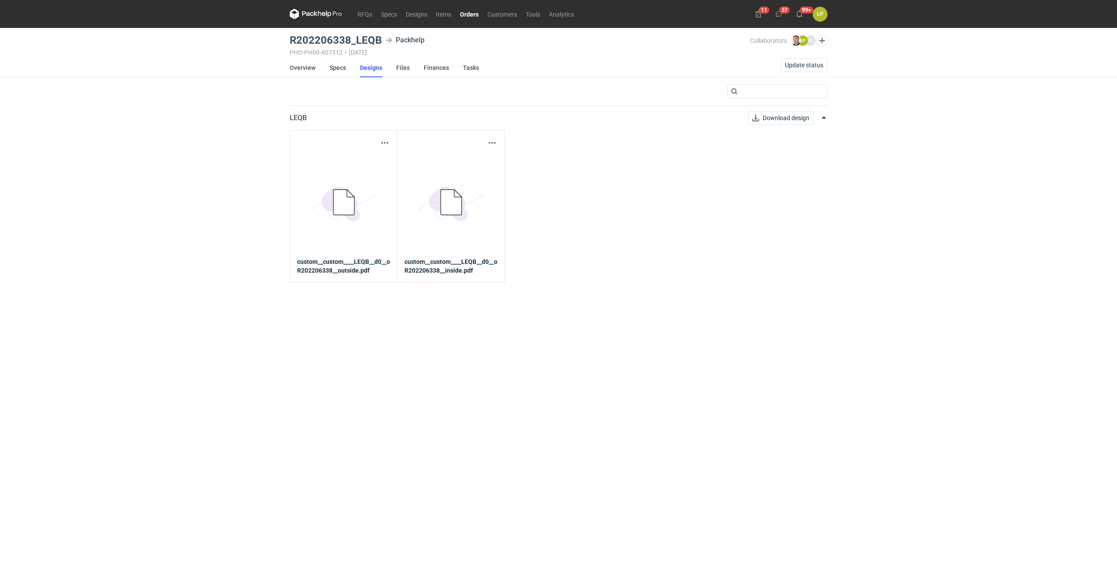
click at [379, 140] on div "Download design part" at bounding box center [343, 142] width 93 height 10
click at [383, 144] on button "button" at bounding box center [385, 142] width 10 height 10
click at [378, 161] on link "Download design part" at bounding box center [346, 162] width 80 height 14
click at [488, 142] on button "button" at bounding box center [492, 142] width 10 height 10
click at [480, 156] on link "Download design part" at bounding box center [454, 162] width 80 height 14
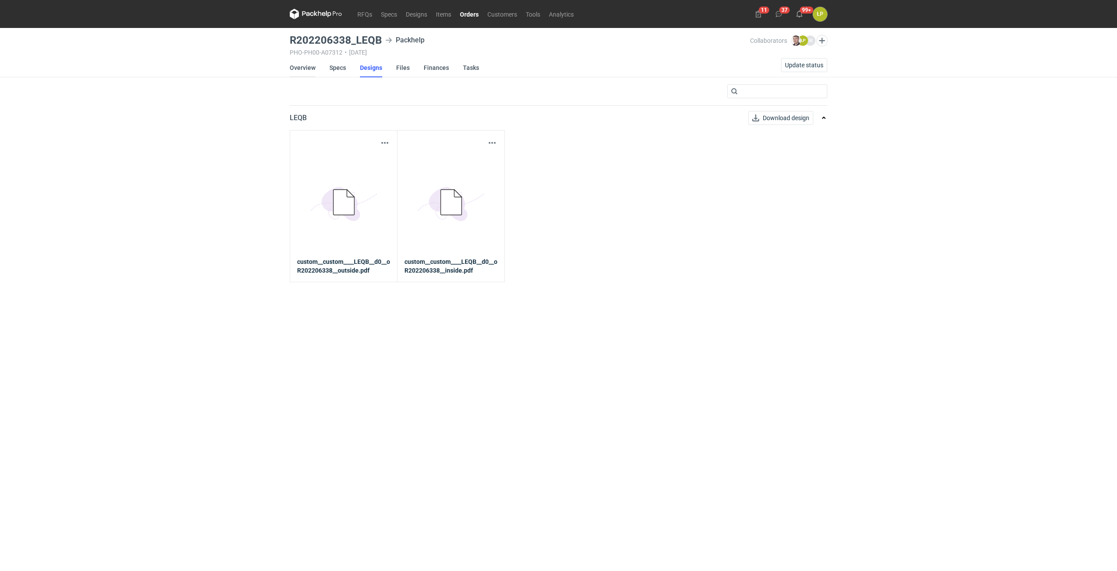
click at [295, 65] on link "Overview" at bounding box center [303, 67] width 26 height 19
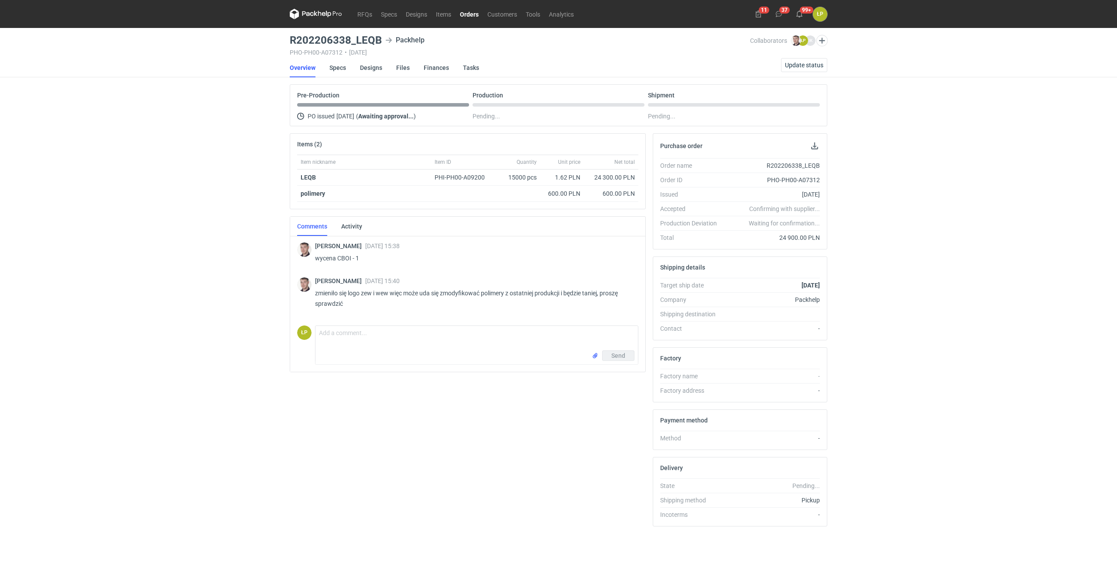
click at [990, 300] on div "RFQs Specs Designs Items Orders Customers Tools Analytics 11 37 99+ ŁP Łukasz P…" at bounding box center [558, 285] width 1117 height 571
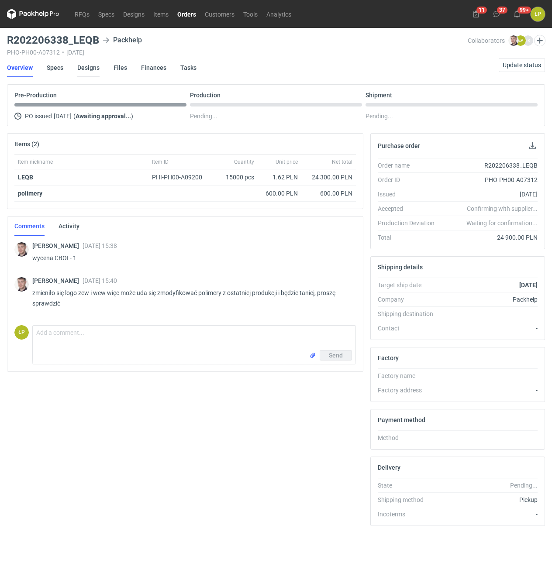
click at [90, 69] on link "Designs" at bounding box center [88, 67] width 22 height 19
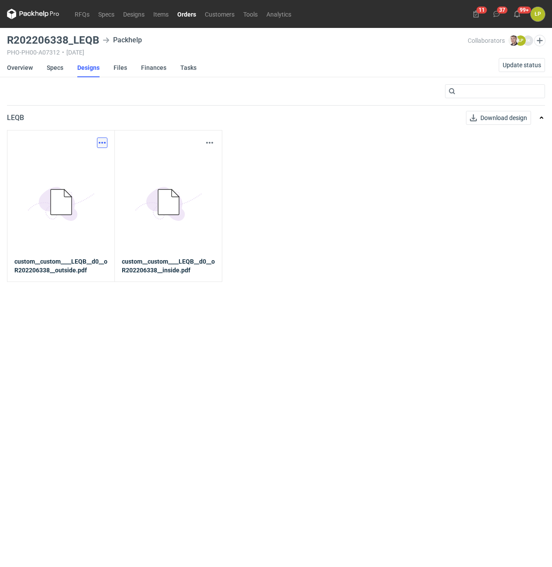
click at [104, 141] on button "button" at bounding box center [102, 142] width 10 height 10
click at [100, 158] on link "Download design part" at bounding box center [64, 162] width 80 height 14
click at [210, 143] on button "button" at bounding box center [209, 142] width 10 height 10
click at [203, 162] on link "Download design part" at bounding box center [171, 162] width 80 height 14
click at [62, 66] on link "Specs" at bounding box center [55, 67] width 17 height 19
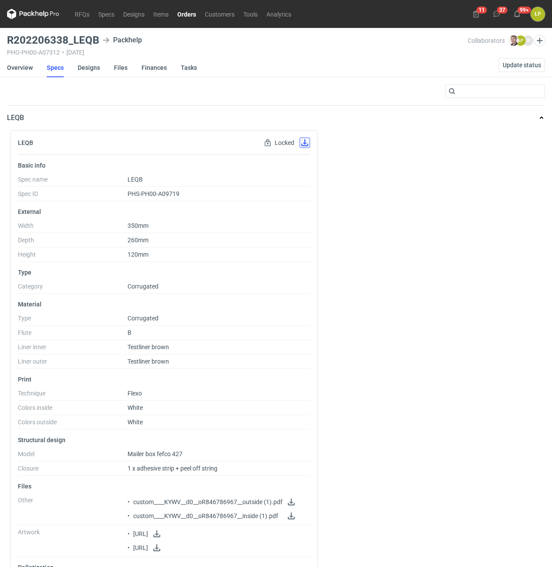
click at [307, 141] on button "button" at bounding box center [304, 142] width 10 height 10
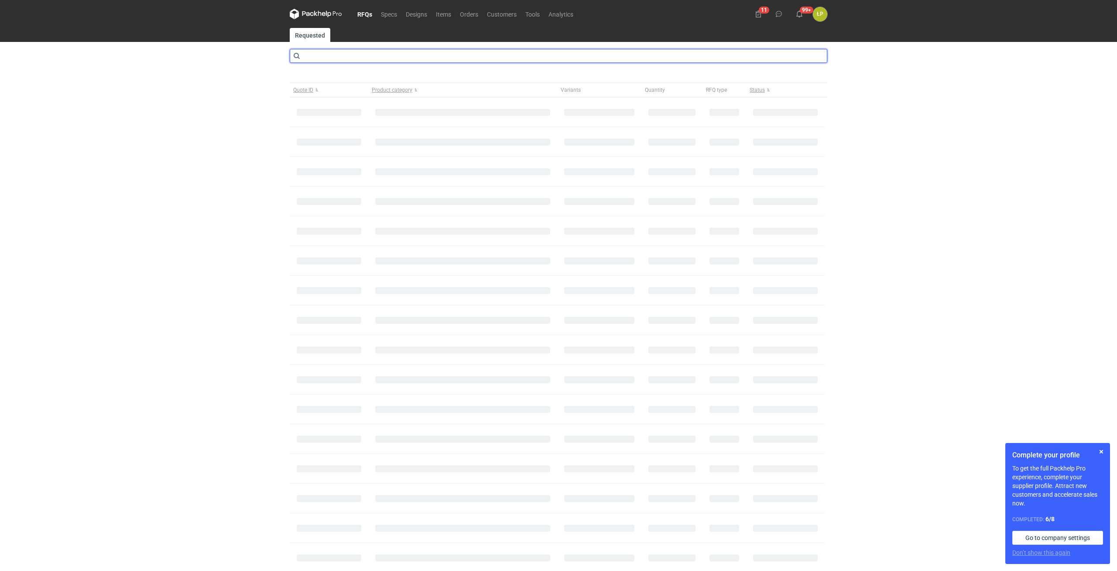
click at [332, 58] on input "text" at bounding box center [559, 56] width 538 height 14
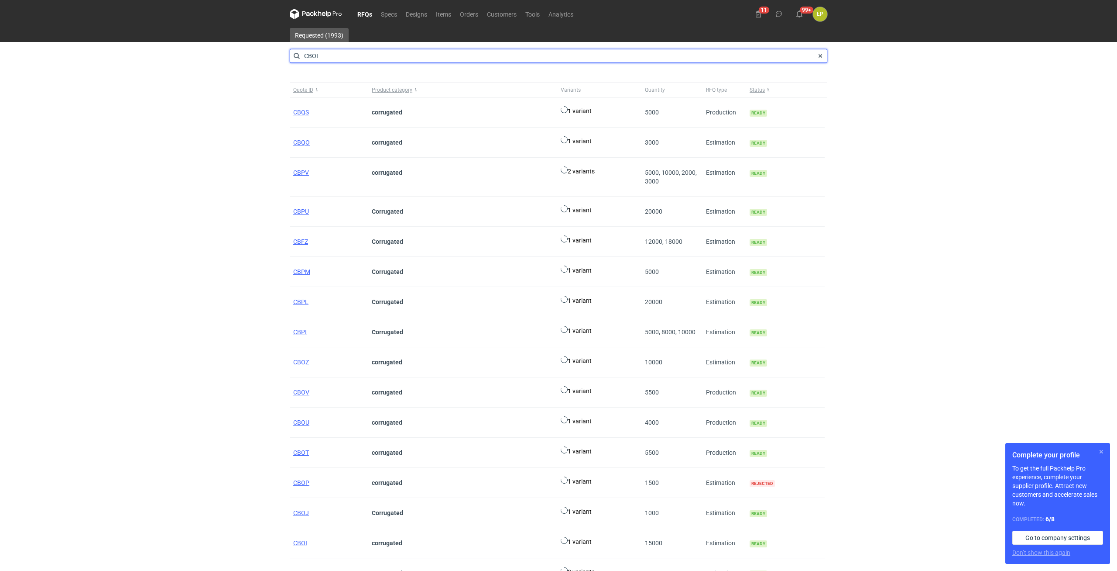
type input "CBOI"
click at [1104, 454] on button "button" at bounding box center [1102, 451] width 10 height 10
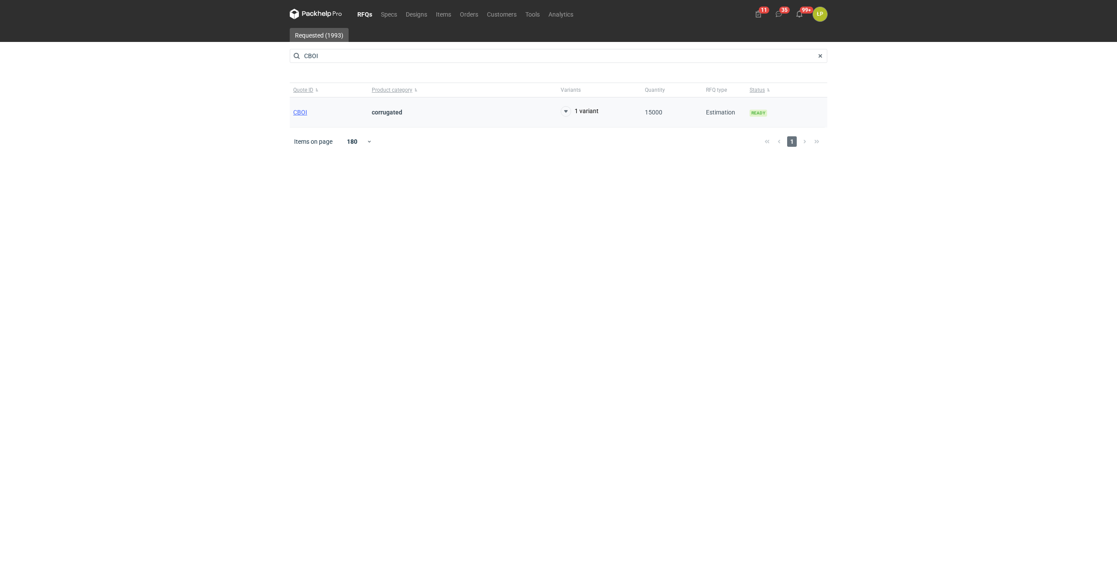
click at [295, 107] on div "CBOI" at bounding box center [329, 112] width 79 height 30
click at [298, 113] on span "CBOI" at bounding box center [300, 112] width 14 height 7
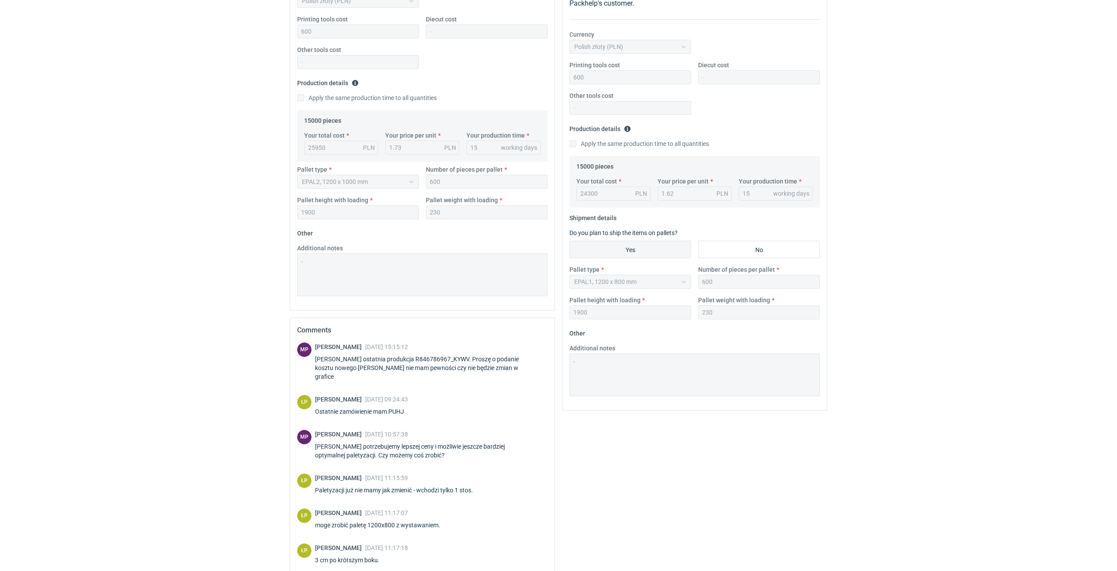
scroll to position [148, 0]
drag, startPoint x: 388, startPoint y: 370, endPoint x: 420, endPoint y: 371, distance: 32.7
click at [420, 371] on div "Panie Łukaszu ostatnia produkcja R846786967_KYWV. Proszę o podanie kosztu noweg…" at bounding box center [431, 367] width 233 height 26
drag, startPoint x: 365, startPoint y: 436, endPoint x: 428, endPoint y: 439, distance: 63.0
click at [428, 441] on div "Panie Łukaszu potrzebujemy lepszej ceny i możliwie jeszcze bardziej optymalnej …" at bounding box center [431, 449] width 233 height 17
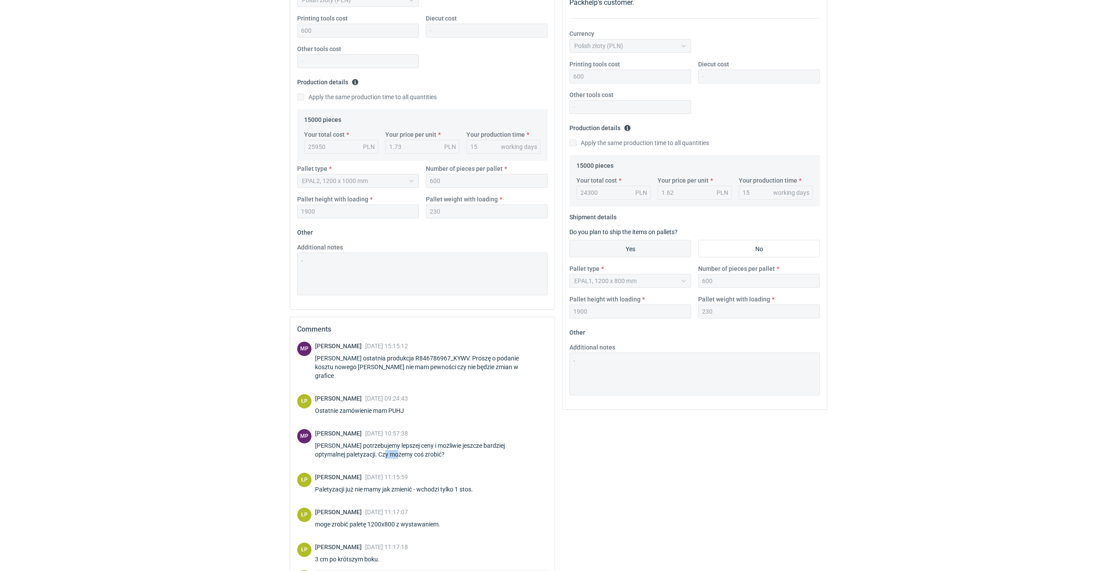
drag, startPoint x: 355, startPoint y: 450, endPoint x: 367, endPoint y: 450, distance: 11.8
click at [367, 450] on div "Michał Palasek 26 Sep 2025 10:57:38 Panie Łukaszu potrzebujemy lepszej ceny i m…" at bounding box center [431, 445] width 233 height 33
drag, startPoint x: 359, startPoint y: 482, endPoint x: 405, endPoint y: 485, distance: 45.9
click at [405, 485] on div "Łukasz Postawa 26 Sep 2025 11:15:59 Paletyzacji już nie mamy jak zmienić - wcho…" at bounding box center [399, 484] width 168 height 24
drag, startPoint x: 354, startPoint y: 512, endPoint x: 369, endPoint y: 515, distance: 15.7
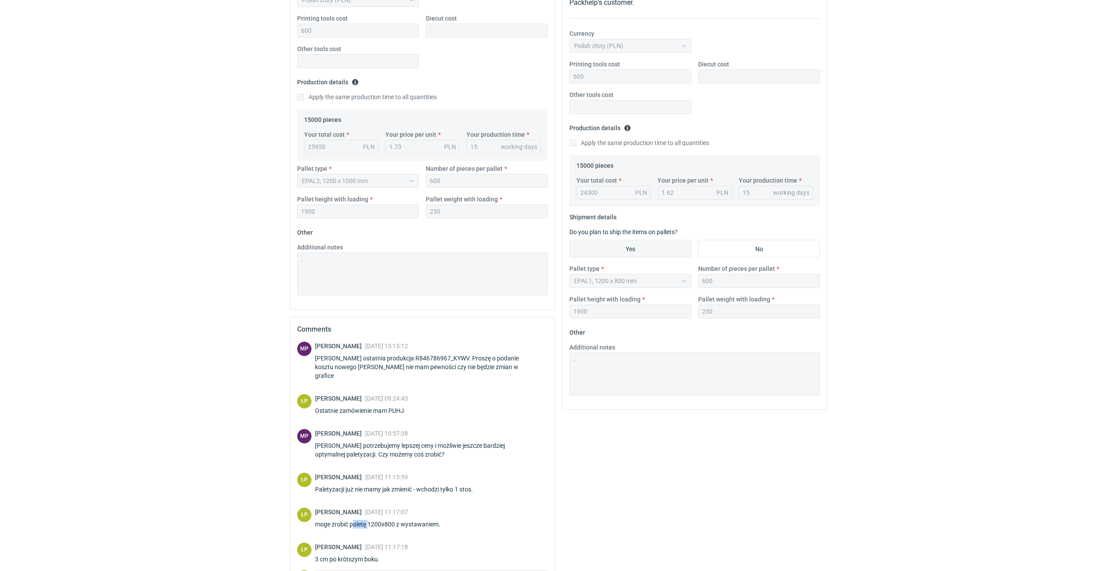
click at [369, 519] on div "moge zrobić paletę 1200x800 z wystawaniem." at bounding box center [383, 523] width 136 height 9
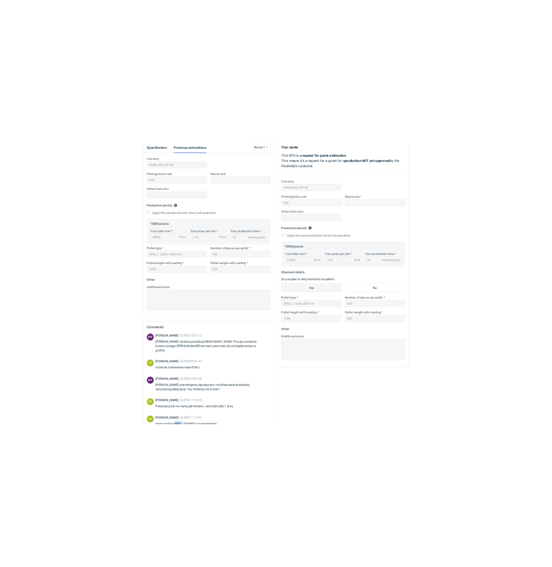
scroll to position [205, 0]
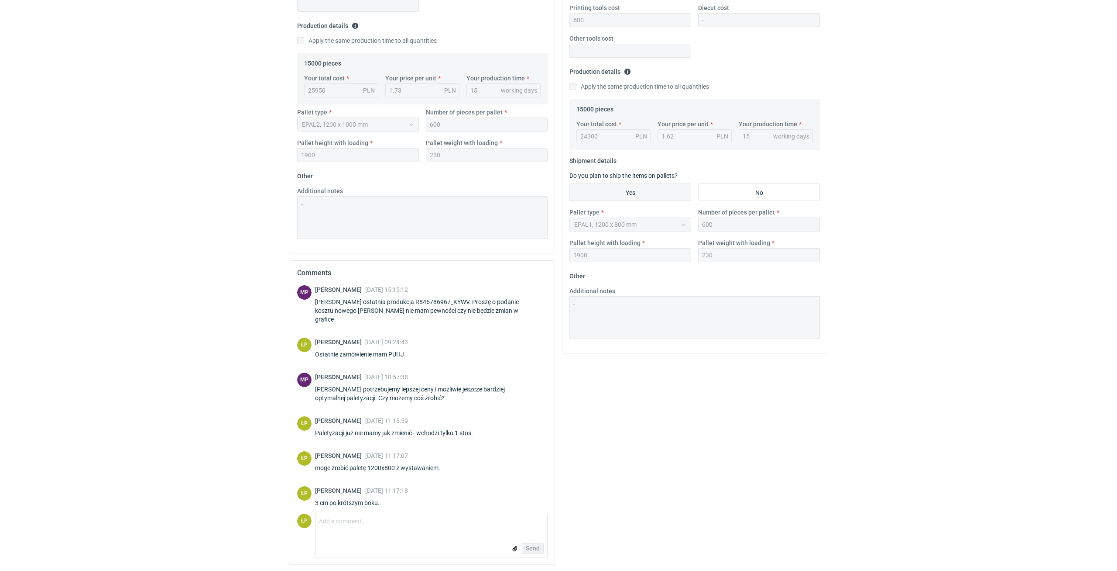
click at [392, 350] on div "Ostatnie zamówienie mam PUHJ" at bounding box center [365, 354] width 100 height 9
copy div "PUHJ"
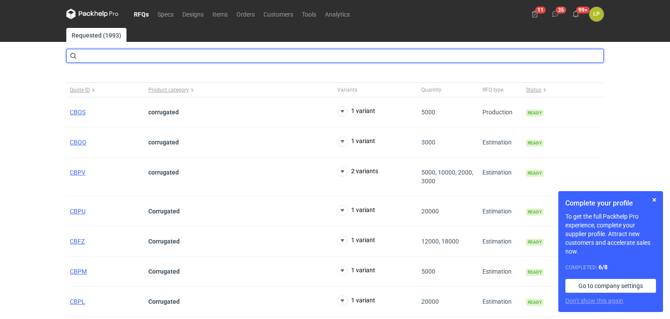
click at [205, 58] on input "text" at bounding box center [335, 56] width 538 height 14
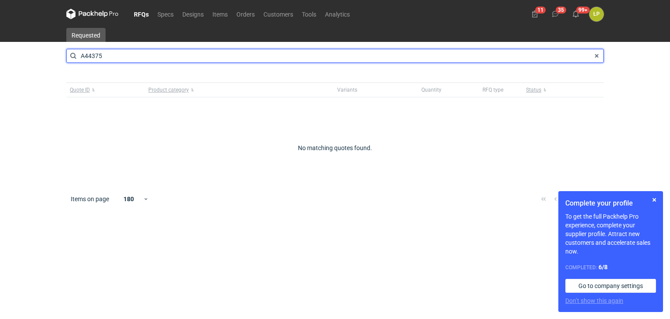
type input "A44375"
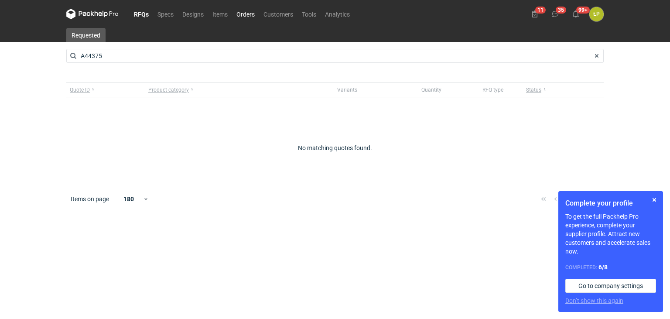
click at [239, 14] on link "Orders" at bounding box center [245, 14] width 27 height 10
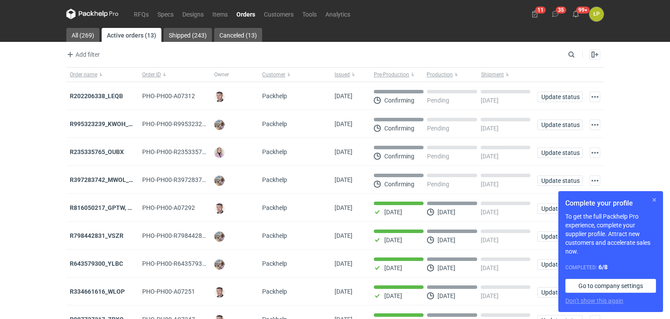
click at [656, 199] on button "button" at bounding box center [655, 200] width 10 height 10
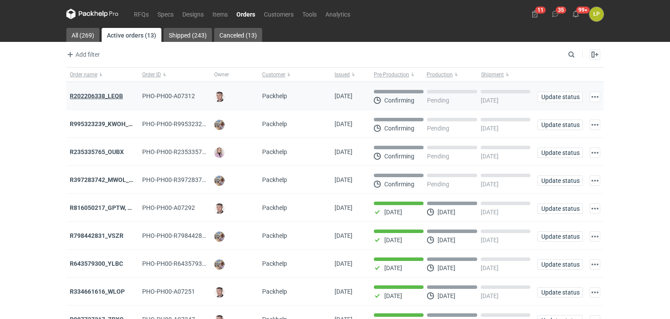
click at [109, 95] on strong "R202206338_LEQB" at bounding box center [96, 96] width 53 height 7
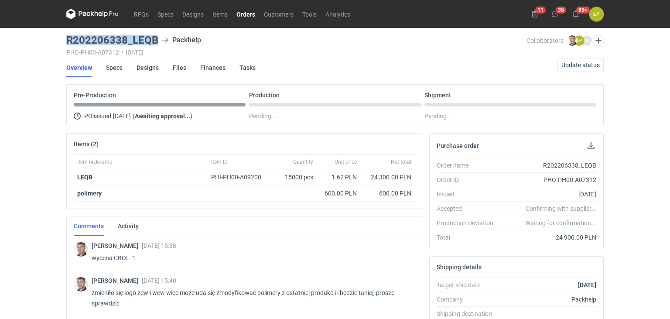
drag, startPoint x: 159, startPoint y: 41, endPoint x: 65, endPoint y: 40, distance: 94.3
click at [66, 40] on div "R202206338_LEQB Packhelp" at bounding box center [296, 40] width 461 height 10
copy h3 "R202206338_LEQB"
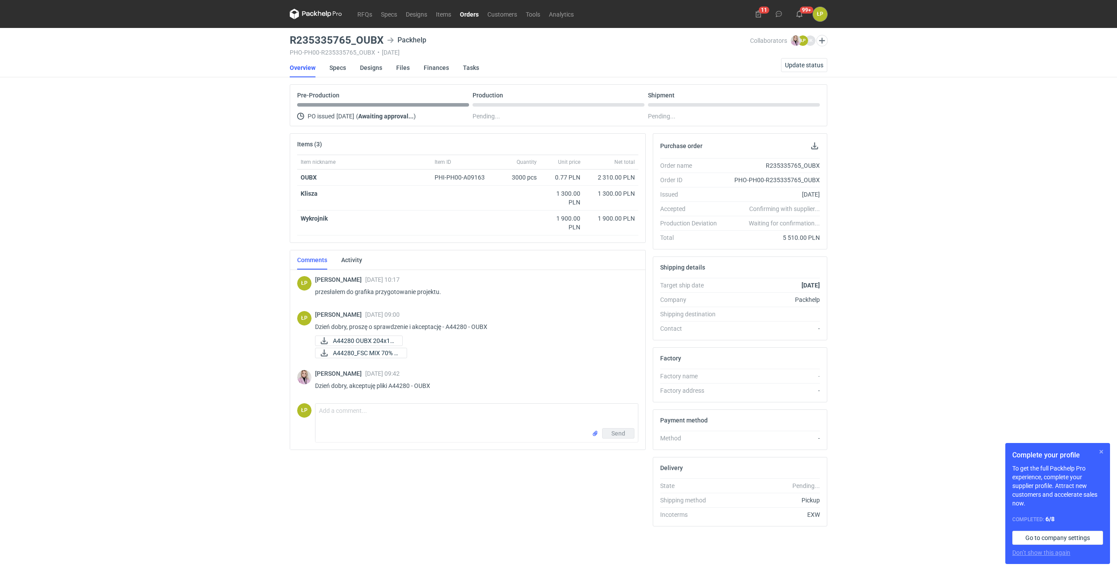
click at [670, 319] on button "button" at bounding box center [1102, 451] width 10 height 10
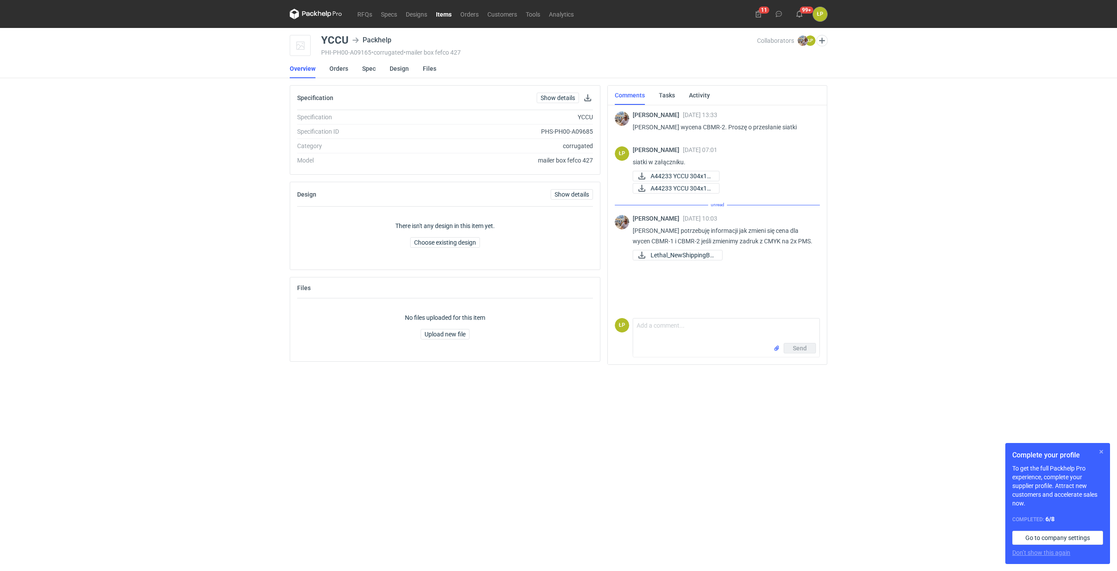
click at [1101, 452] on button "button" at bounding box center [1102, 451] width 10 height 10
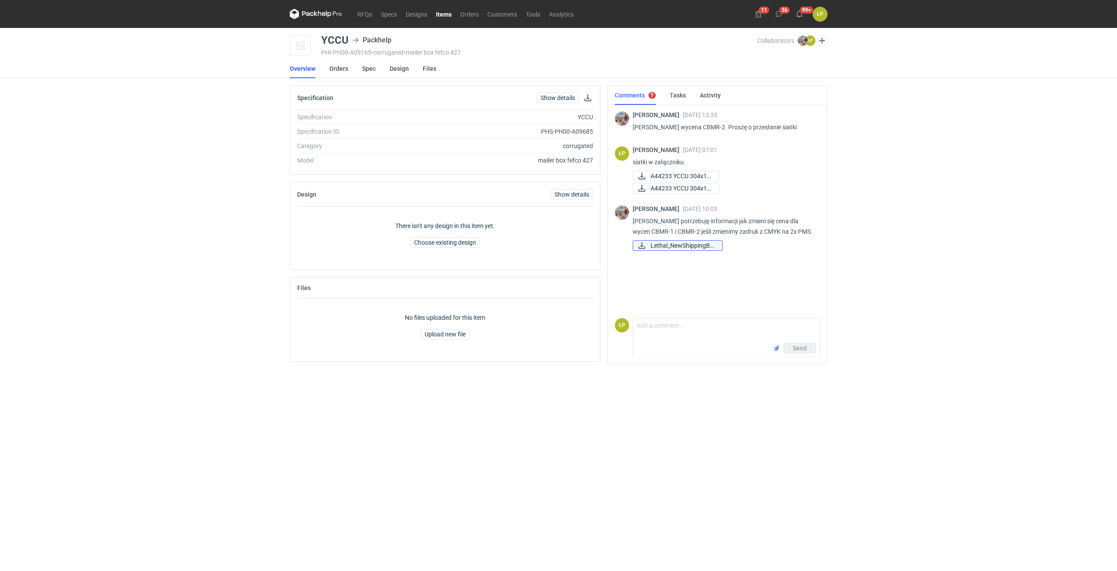
click at [684, 248] on span "Lethal_NewShippingBo..." at bounding box center [683, 246] width 65 height 10
click at [687, 174] on span "A44233 YCCU 304x18..." at bounding box center [682, 176] width 62 height 10
click at [669, 186] on span "A44233 YCCU 304x18..." at bounding box center [682, 188] width 62 height 10
click at [647, 232] on p "[PERSON_NAME] potrzebuję informacji jak zmieni się cena dla wycen CBMR-1 i CBMR…" at bounding box center [723, 226] width 180 height 21
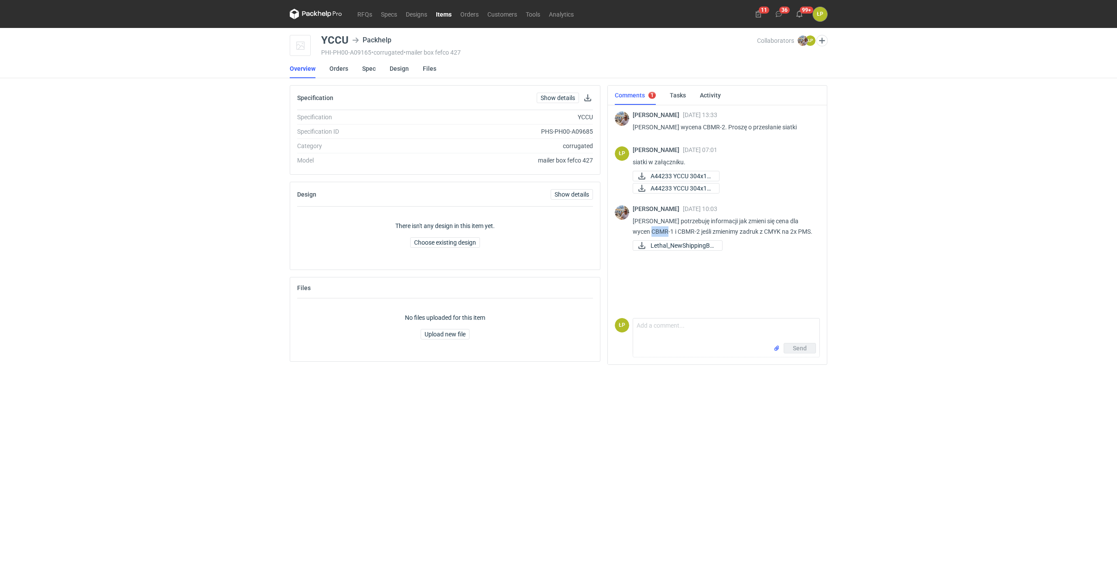
copy p "CBMR"
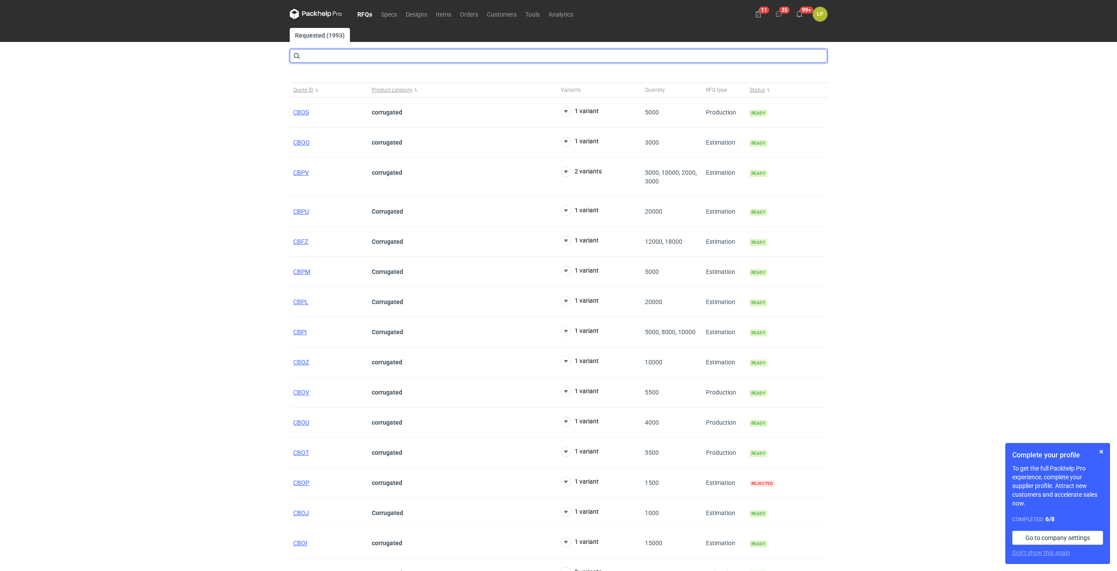
click at [350, 62] on input "text" at bounding box center [559, 56] width 538 height 14
click at [350, 59] on input "text" at bounding box center [559, 56] width 538 height 14
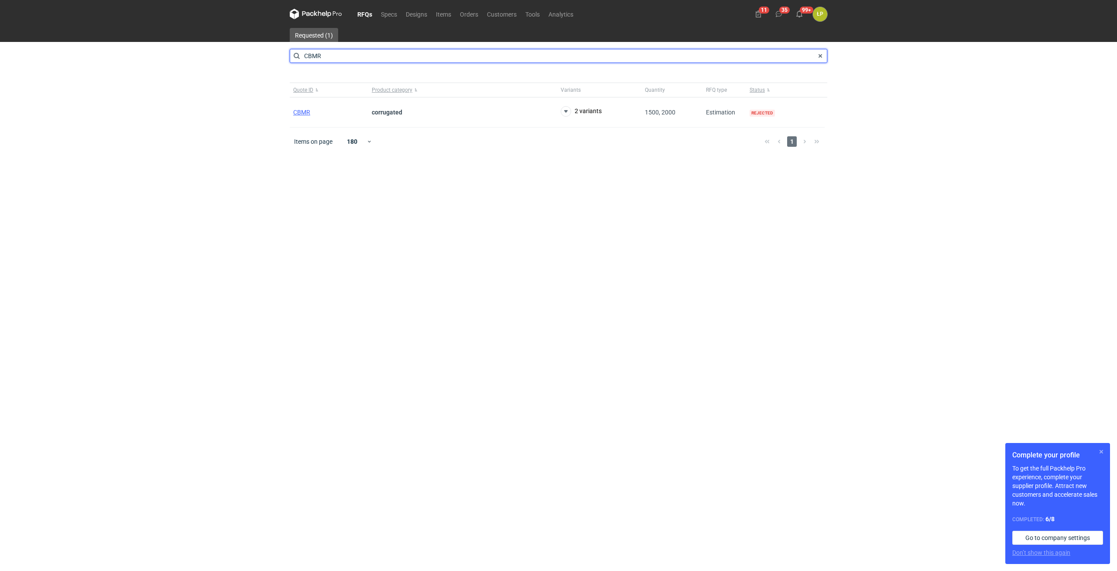
type input "CBMR"
click at [1102, 451] on button "button" at bounding box center [1102, 451] width 10 height 10
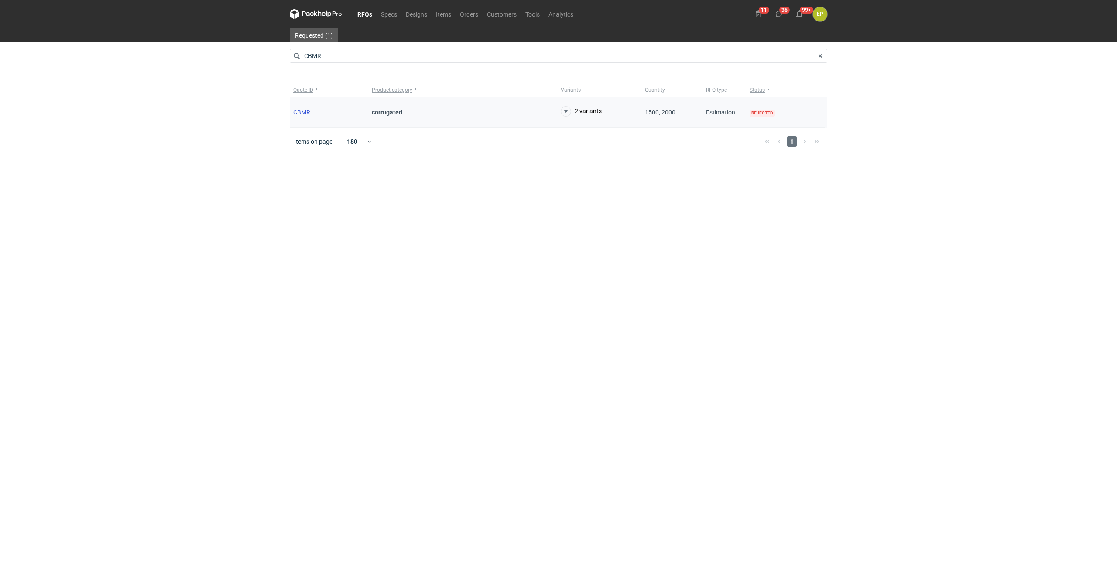
click at [306, 111] on span "CBMR" at bounding box center [301, 112] width 17 height 7
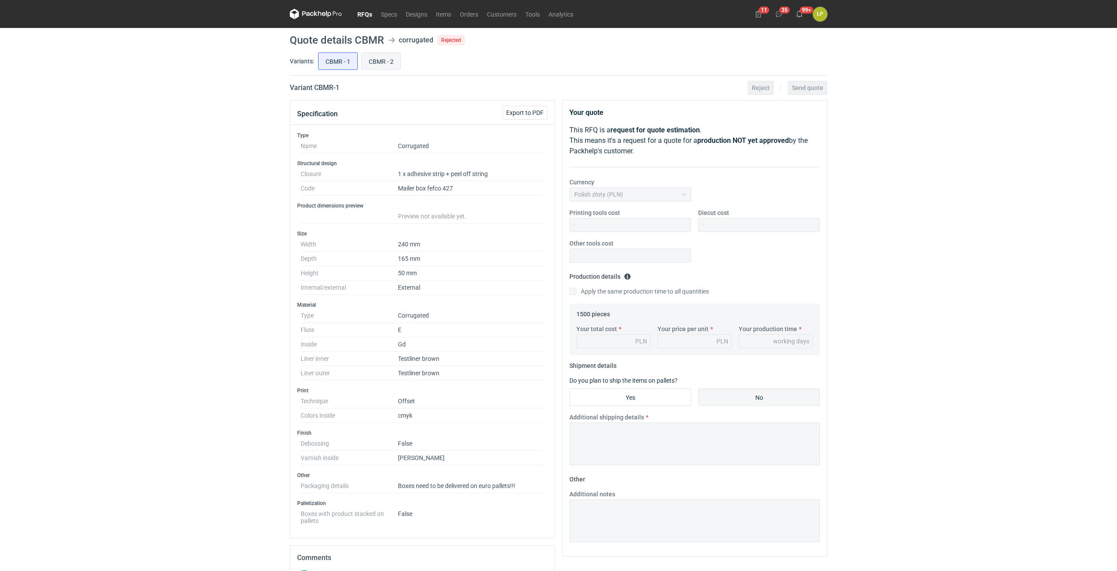
click at [379, 67] on input "CBMR - 2" at bounding box center [381, 61] width 39 height 17
radio input "true"
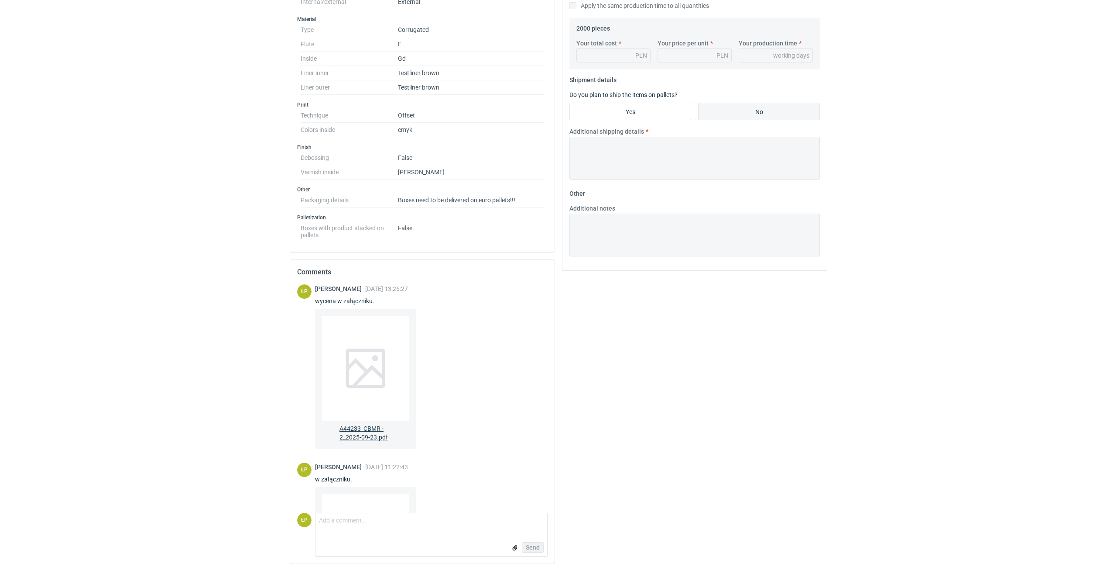
click at [382, 348] on div at bounding box center [365, 368] width 87 height 105
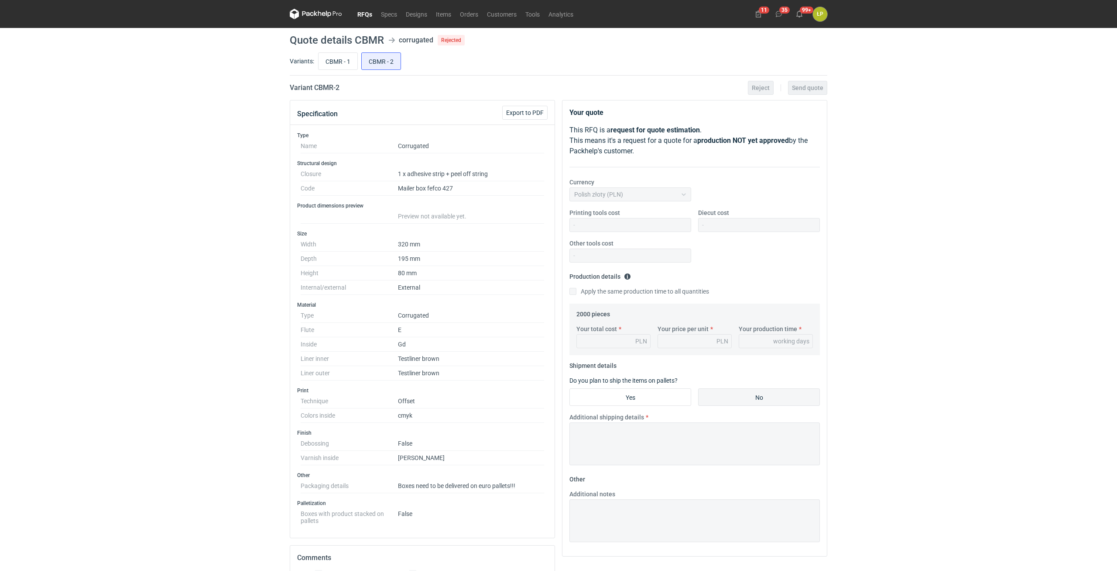
scroll to position [285, 0]
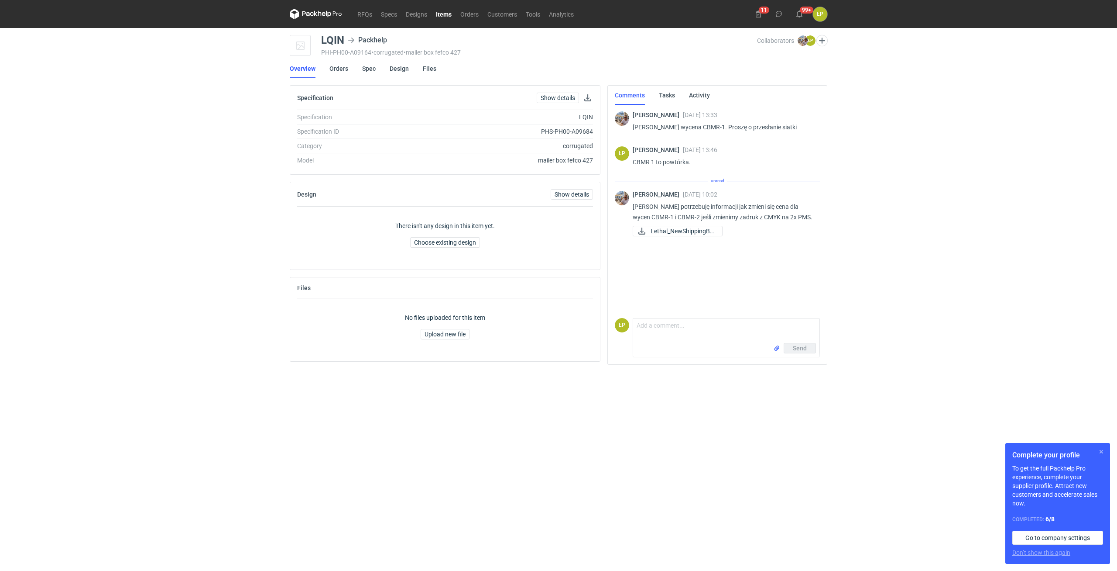
click at [1102, 451] on button "button" at bounding box center [1102, 451] width 10 height 10
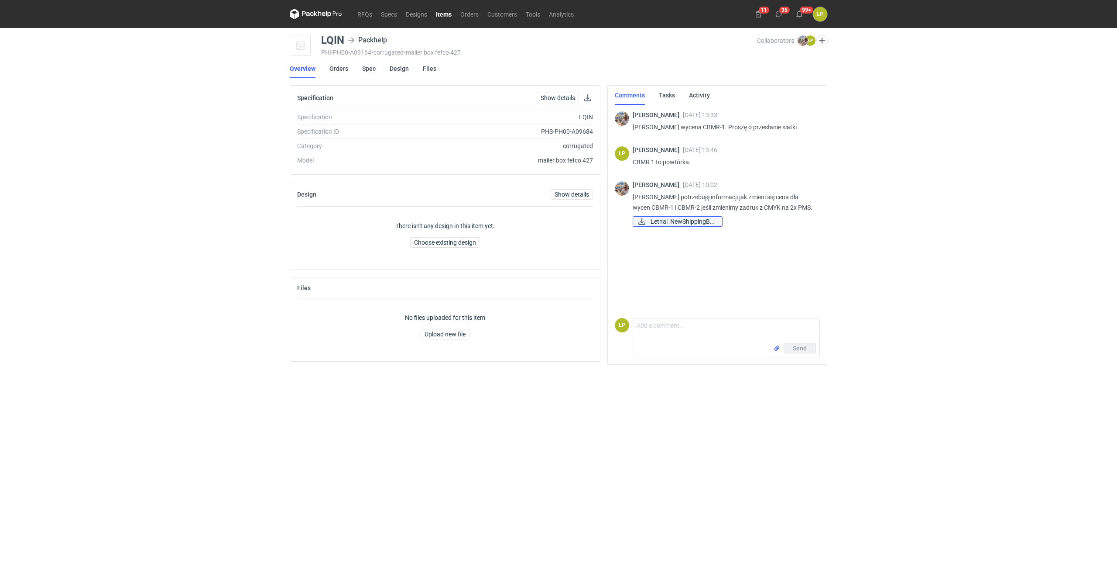
click at [674, 220] on span "Lethal_NewShippingBo..." at bounding box center [683, 222] width 65 height 10
click at [648, 161] on p "CBMR 1 to powtórka." at bounding box center [723, 162] width 180 height 10
copy p "CBMR"
click at [661, 328] on textarea "Comment message" at bounding box center [726, 330] width 186 height 24
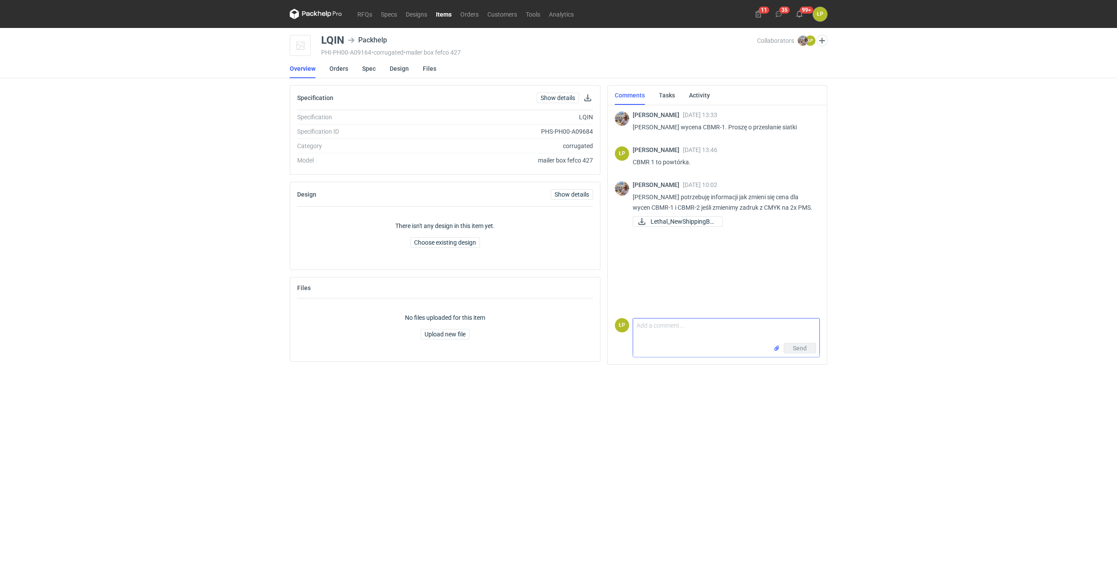
click at [670, 327] on textarea "Comment message" at bounding box center [726, 330] width 186 height 24
click at [692, 338] on textarea "Comment message" at bounding box center [726, 330] width 186 height 24
click at [718, 330] on textarea "CBMR-1 - w załączniku." at bounding box center [726, 330] width 186 height 24
type textarea "CBMR-1 - w załączniku. Wykrojnik powtórzony, nowa grafika."
click at [774, 348] on div "Send" at bounding box center [726, 350] width 186 height 14
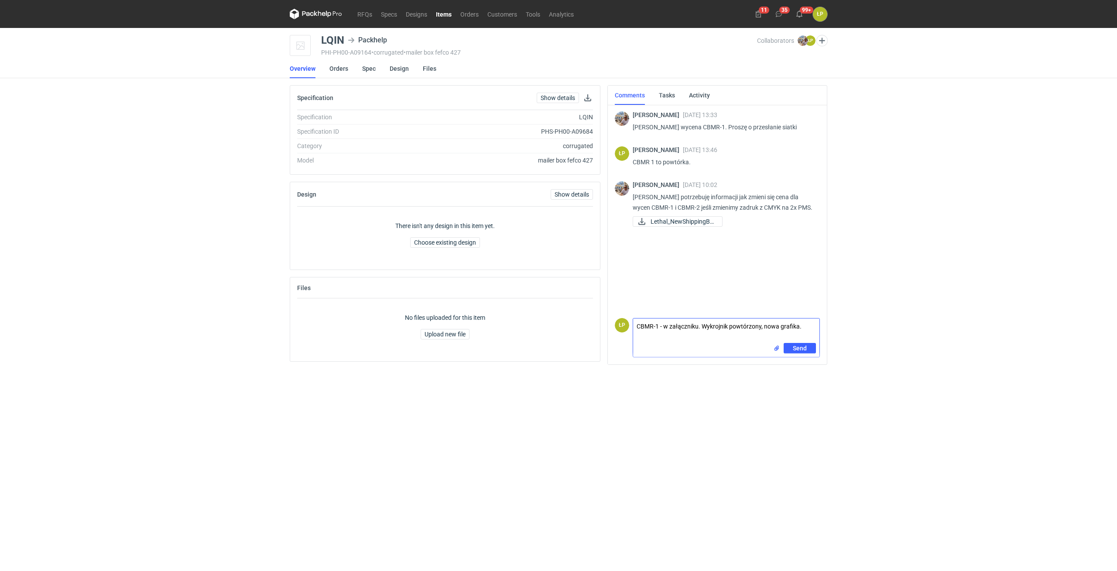
click at [776, 348] on input "file" at bounding box center [776, 348] width 7 height 9
click at [799, 350] on span "Send" at bounding box center [800, 348] width 14 height 6
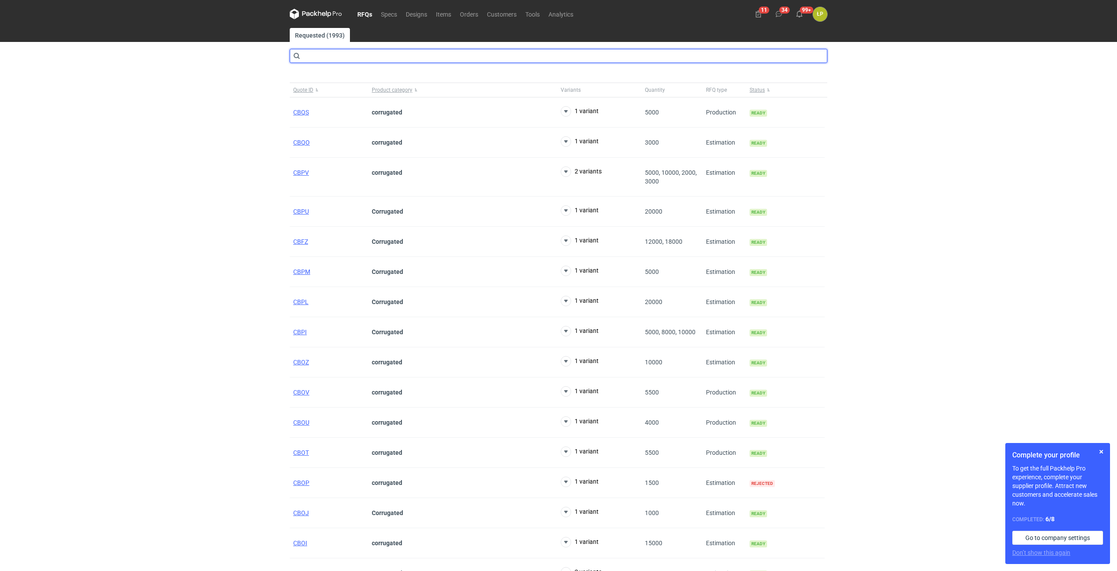
click at [363, 51] on input "text" at bounding box center [559, 56] width 538 height 14
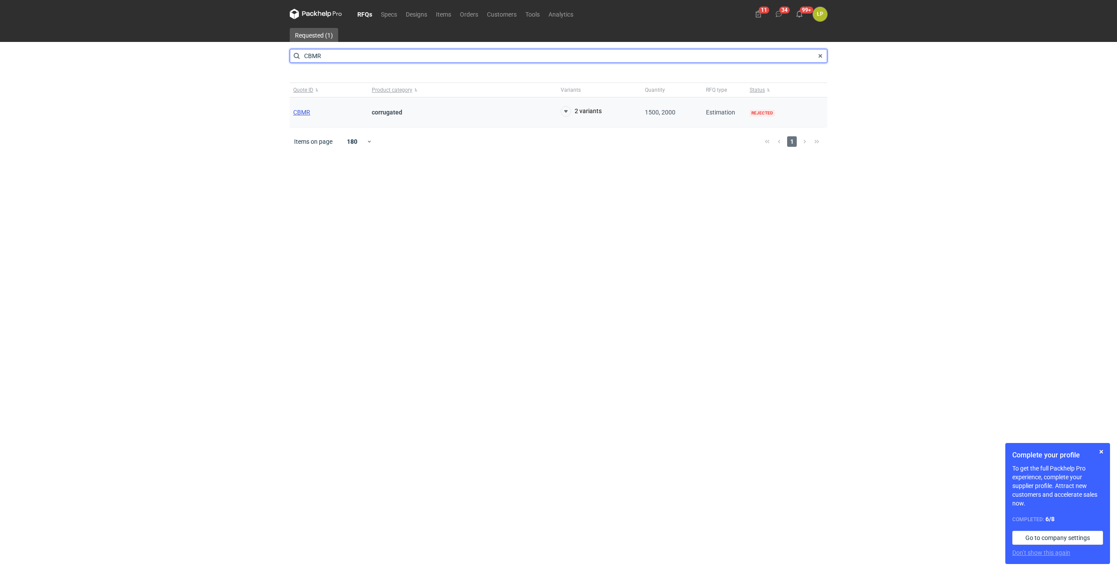
type input "CBMR"
click at [299, 109] on div "CBMR" at bounding box center [329, 112] width 79 height 30
click at [301, 111] on span "CBMR" at bounding box center [301, 112] width 17 height 7
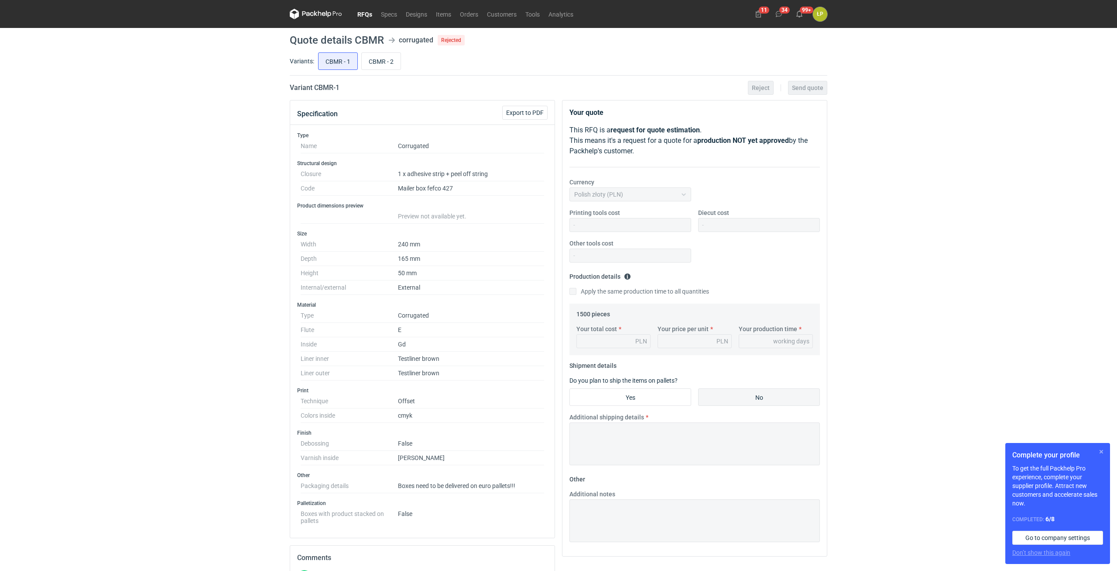
click at [1098, 452] on button "button" at bounding box center [1102, 451] width 10 height 10
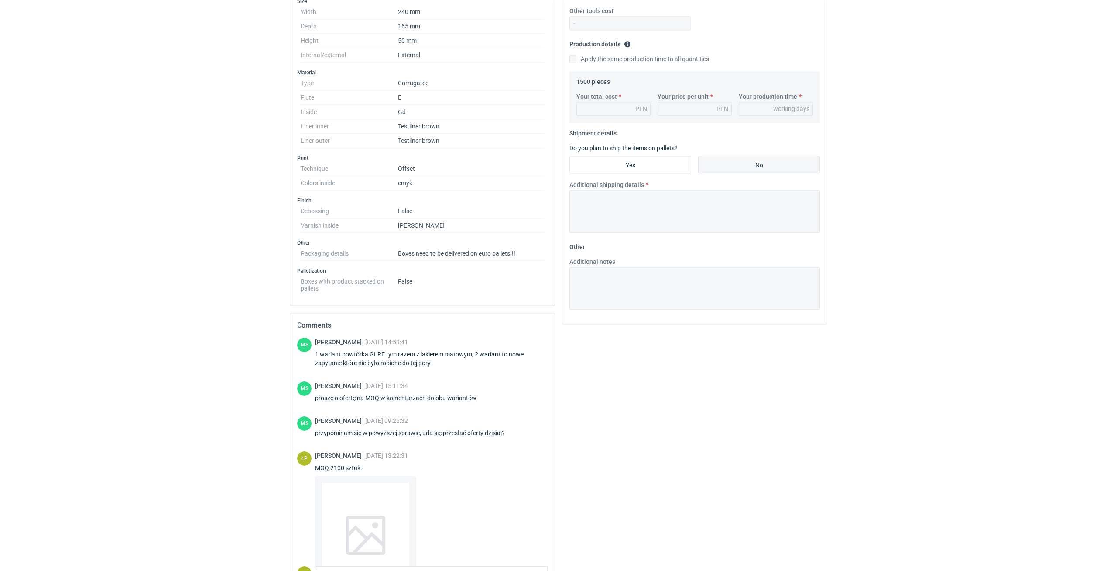
scroll to position [211, 0]
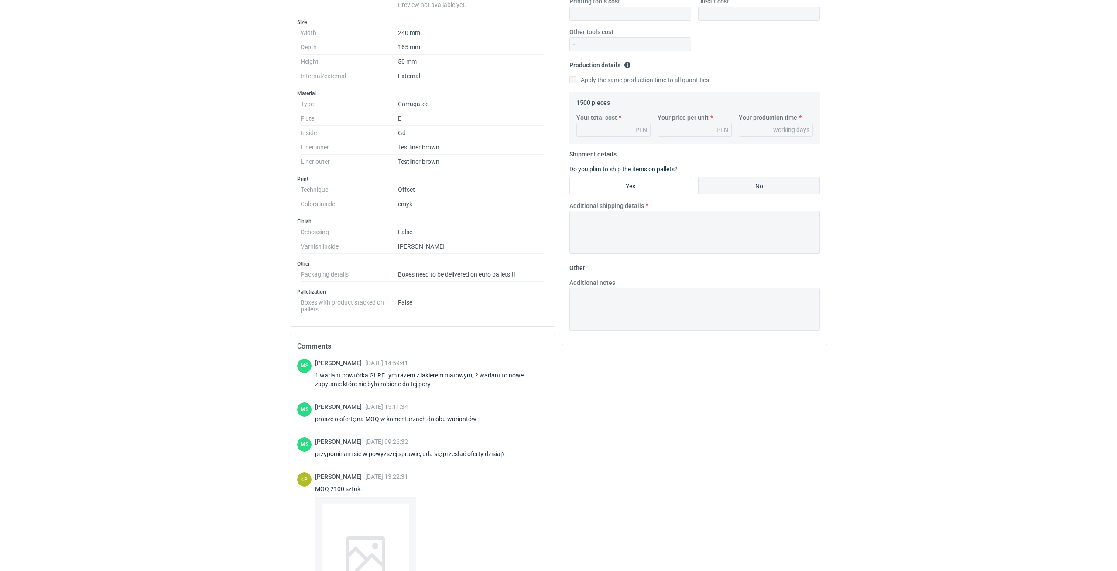
click at [378, 376] on div "1 wariant powtórka GLRE tym razem z lakierem matowym, 2 wariant to nowe zapytan…" at bounding box center [431, 379] width 233 height 17
copy div "GLRE"
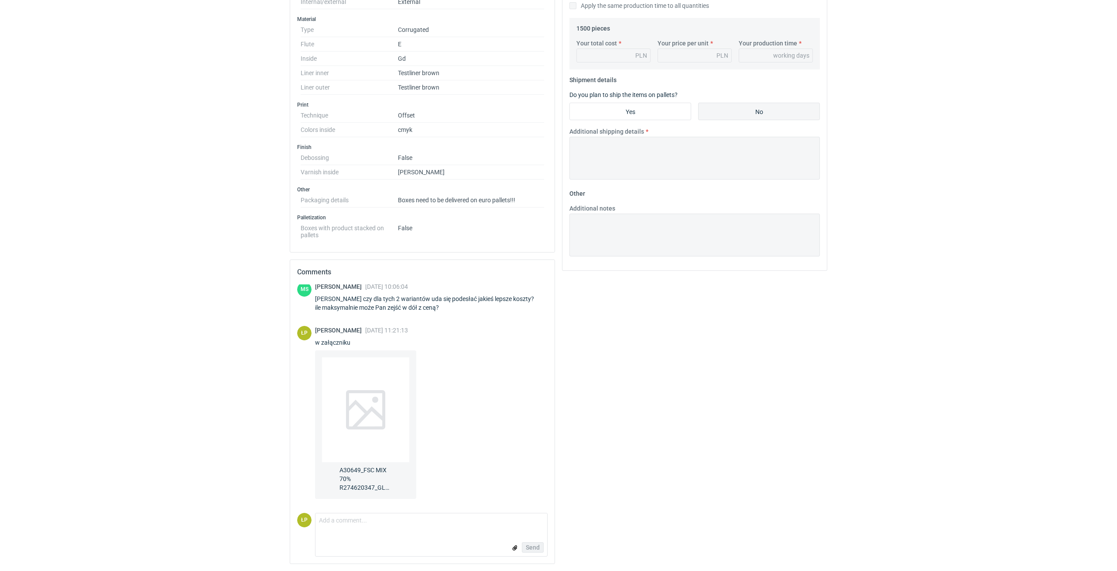
scroll to position [0, 0]
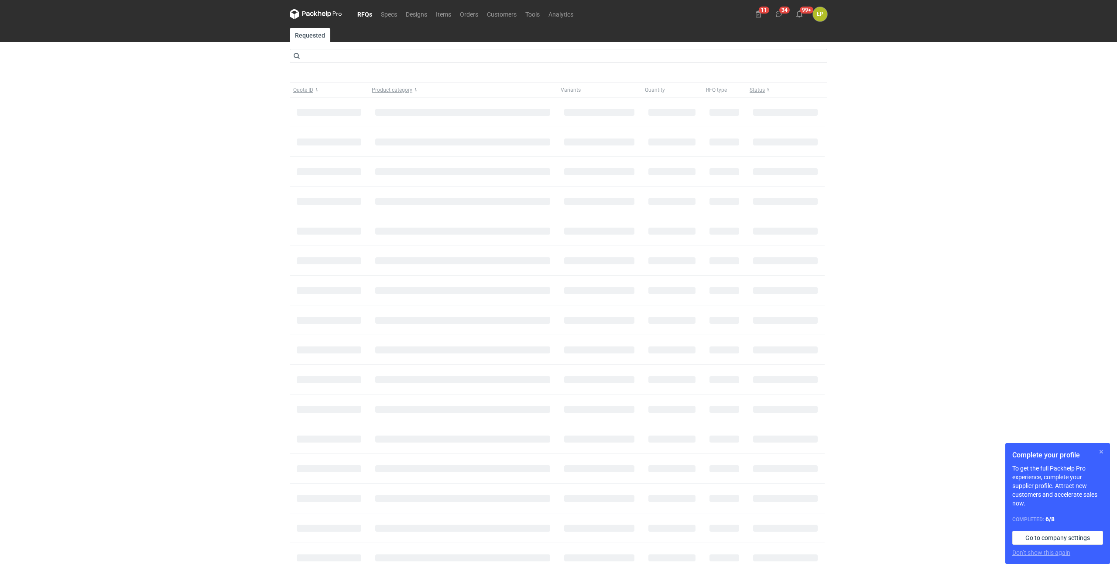
click at [1101, 448] on button "button" at bounding box center [1102, 451] width 10 height 10
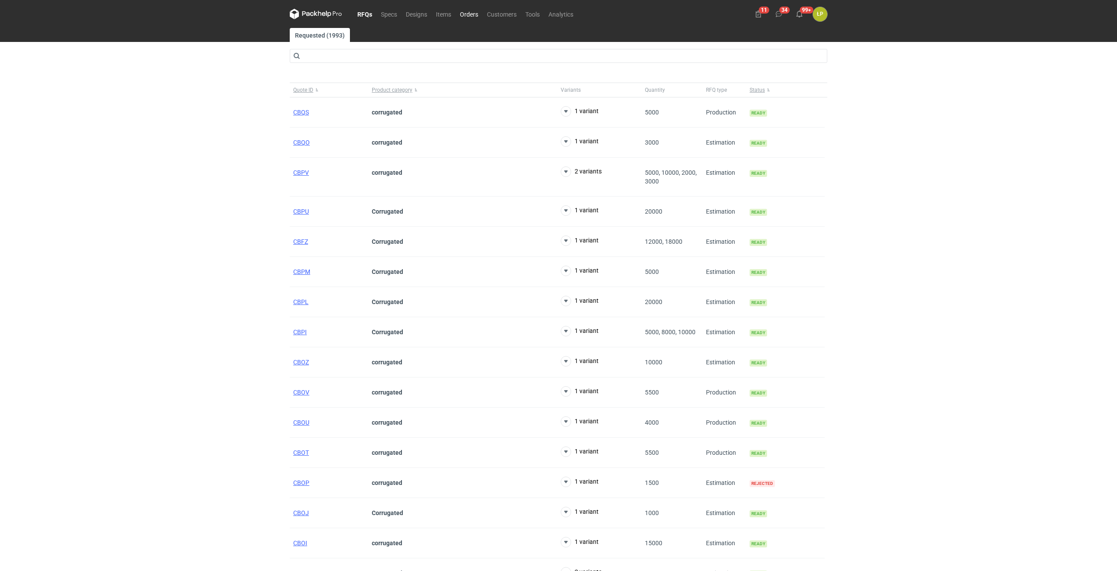
click at [476, 19] on link "Orders" at bounding box center [469, 14] width 27 height 10
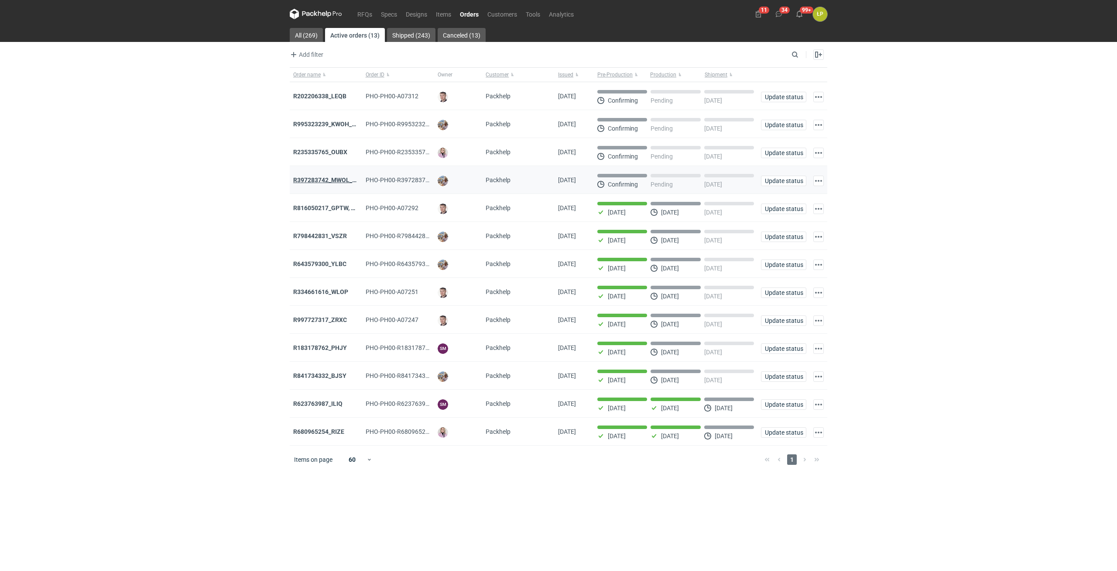
click at [316, 178] on strong "R397283742_MWOL_XOYY_RJGV" at bounding box center [339, 179] width 93 height 7
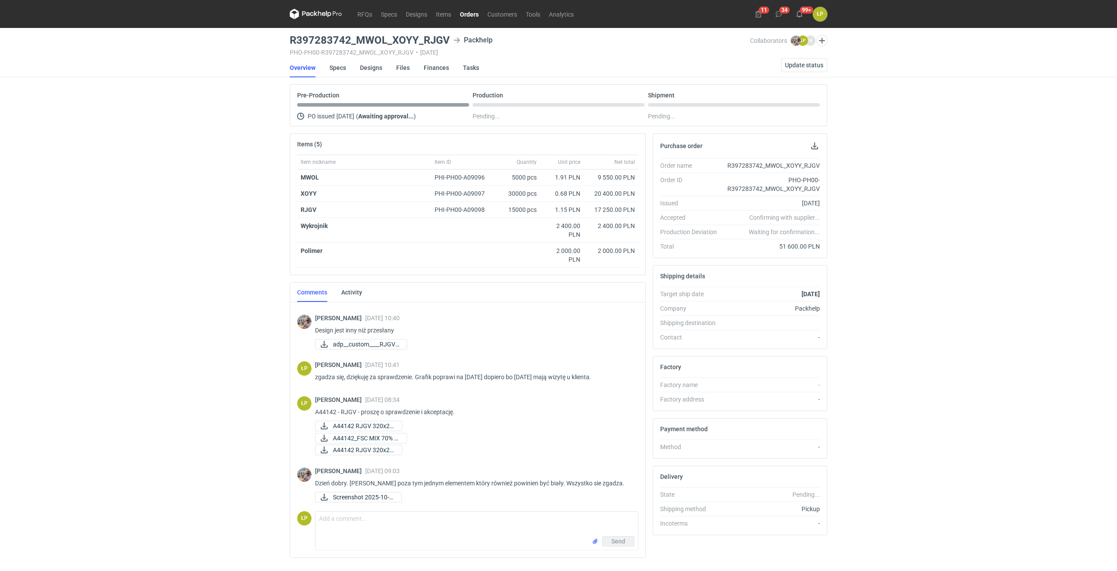
scroll to position [258, 0]
click at [396, 515] on textarea "Comment message" at bounding box center [477, 523] width 323 height 24
drag, startPoint x: 358, startPoint y: 409, endPoint x: 316, endPoint y: 411, distance: 41.6
click at [316, 411] on p "A44142 - RJGV - proszę o sprawdzenie i akceptację." at bounding box center [473, 410] width 316 height 10
click at [523, 517] on textarea "Dziękuję za czujność! W załączniku, proszę o sprawdzenie i akceptację -" at bounding box center [477, 523] width 323 height 24
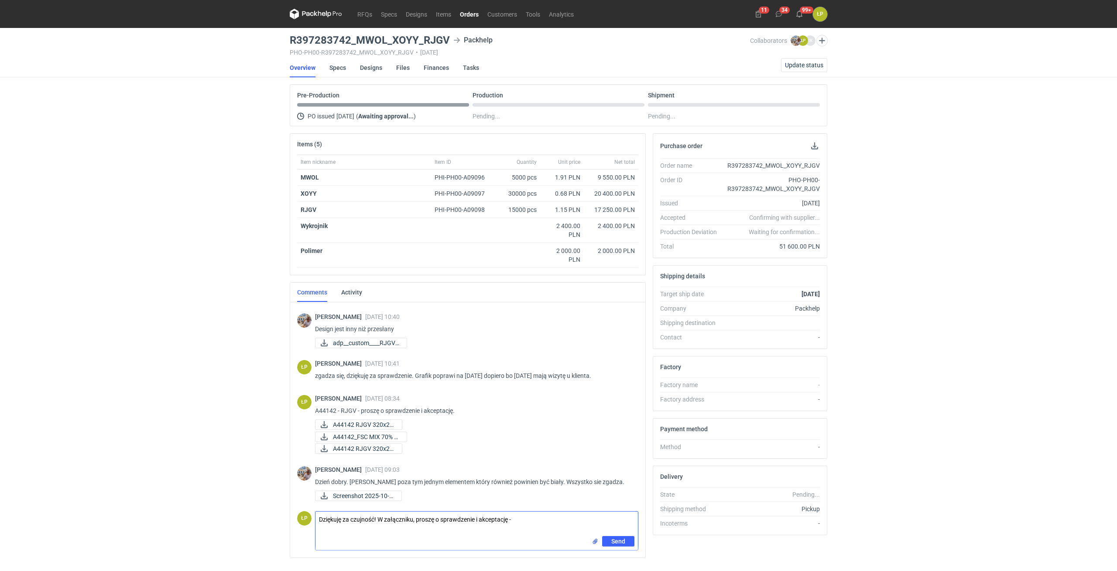
paste textarea "A44142 - RJGV"
type textarea "Dziękuję za czujność! W załączniku, proszę o sprawdzenie i akceptację - A44142 …"
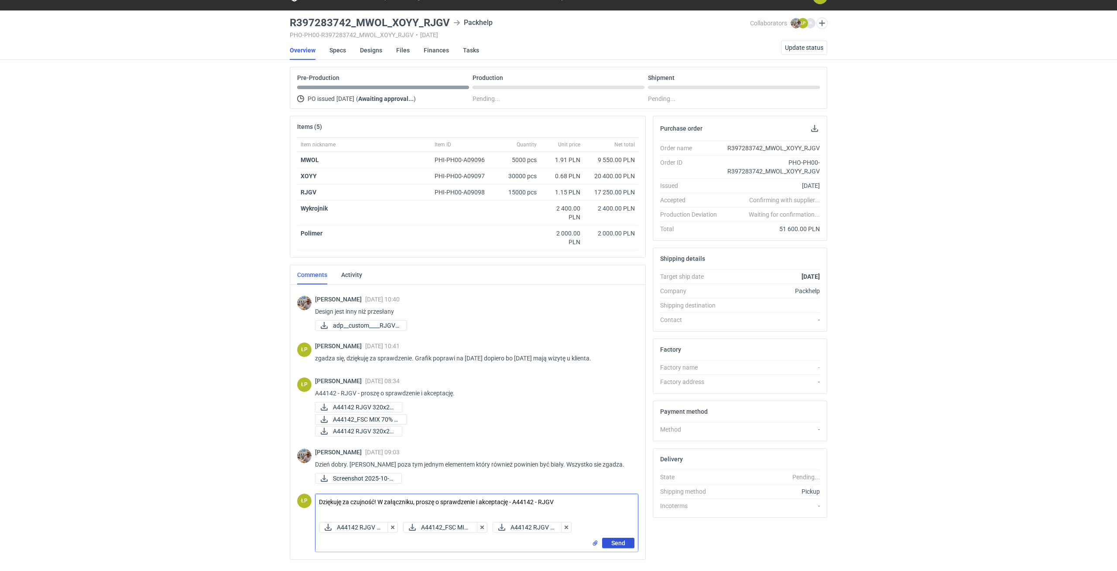
click at [605, 539] on button "Send" at bounding box center [618, 542] width 32 height 10
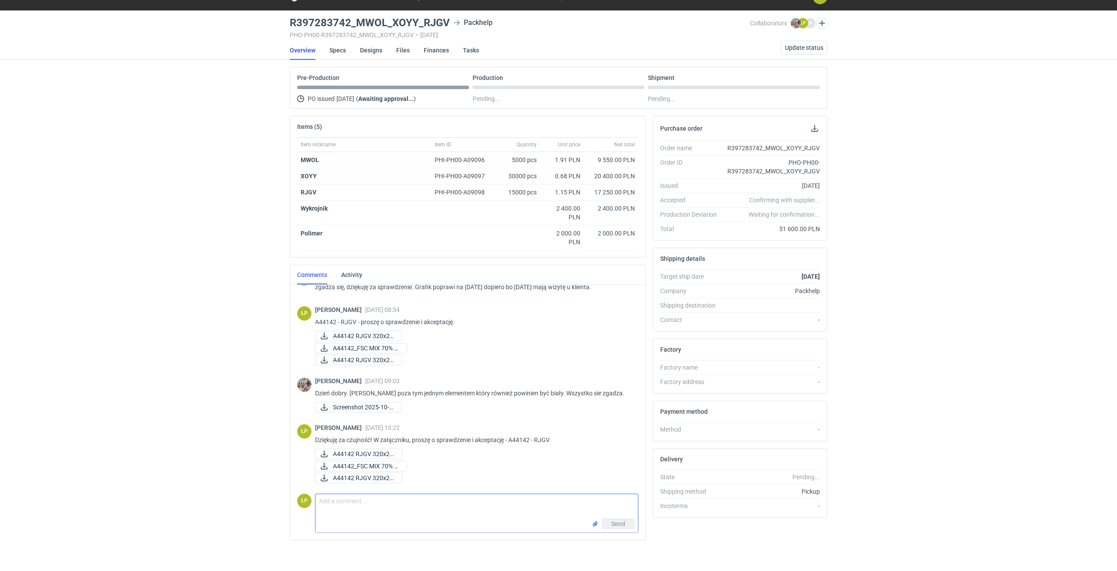
scroll to position [330, 0]
